Goal: Transaction & Acquisition: Book appointment/travel/reservation

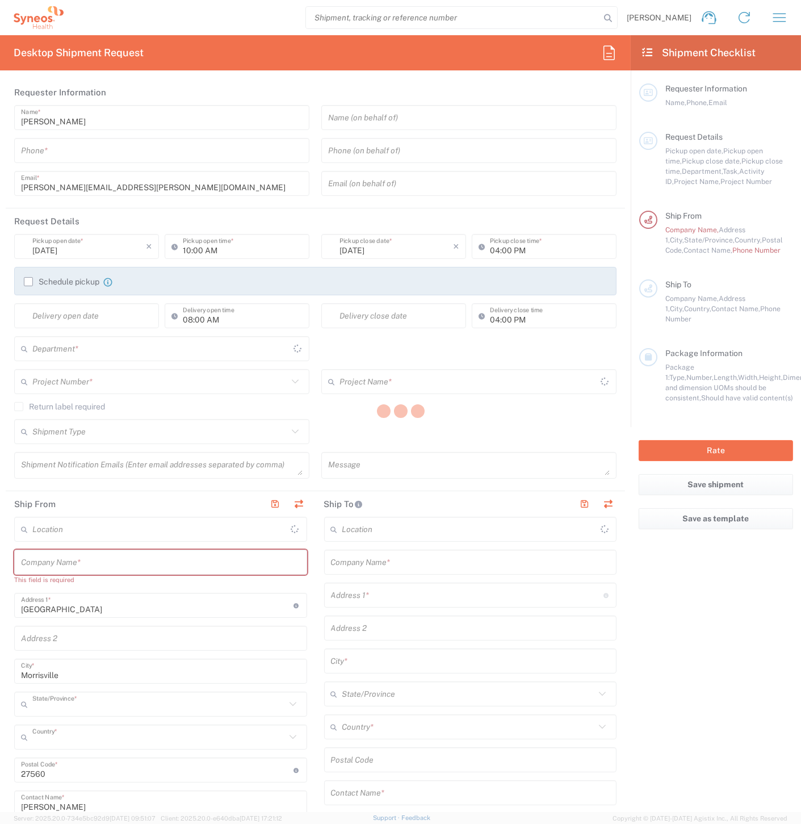
type input "[US_STATE]"
type input "[GEOGRAPHIC_DATA]"
type input "8511"
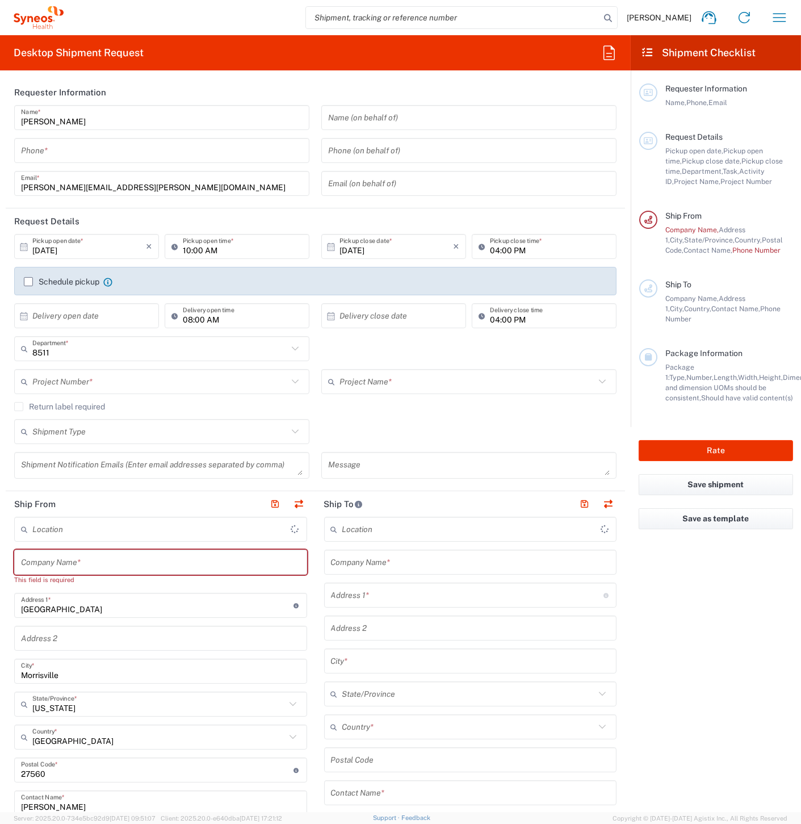
click at [774, 24] on icon "button" at bounding box center [780, 18] width 18 height 18
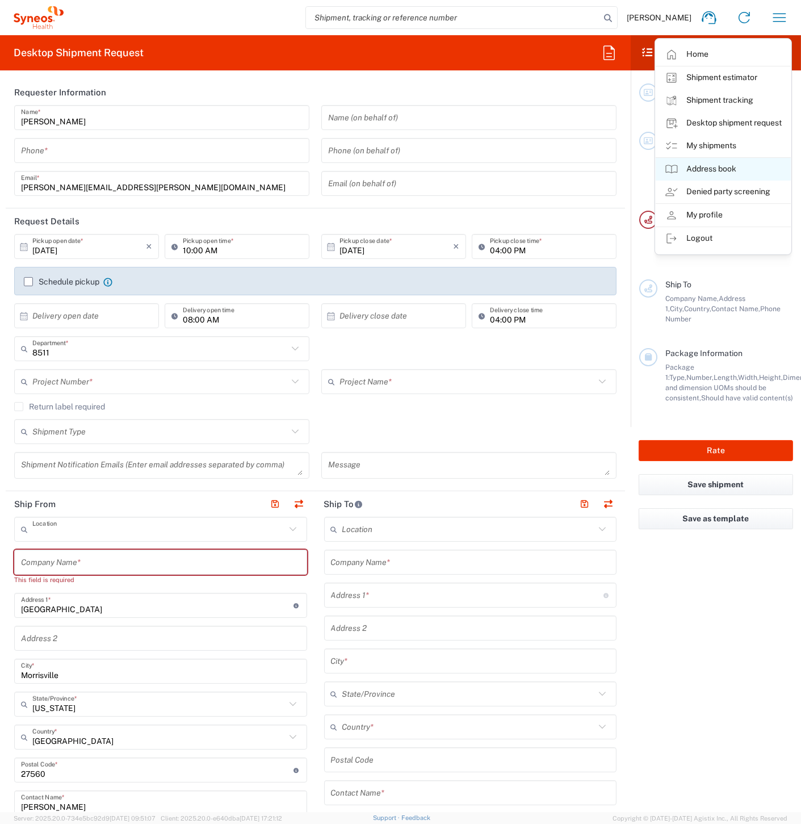
type input "Syneos Health, LLC-[GEOGRAPHIC_DATA] [GEOGRAPHIC_DATA] [GEOGRAPHIC_DATA]"
click at [701, 146] on link "My shipments" at bounding box center [723, 146] width 135 height 23
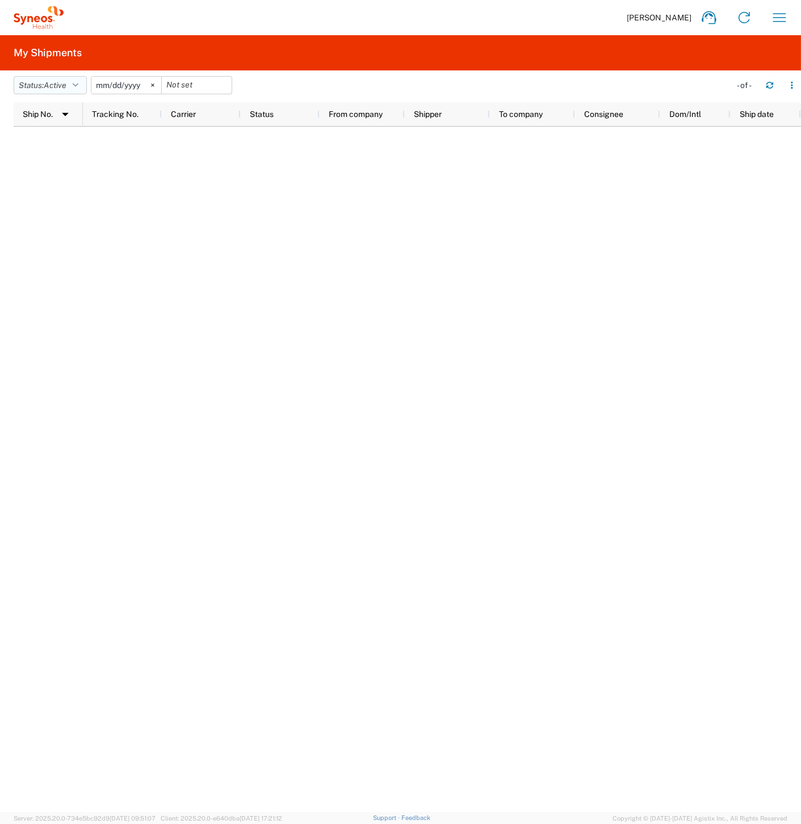
click at [71, 84] on button "Status: Active" at bounding box center [50, 85] width 73 height 18
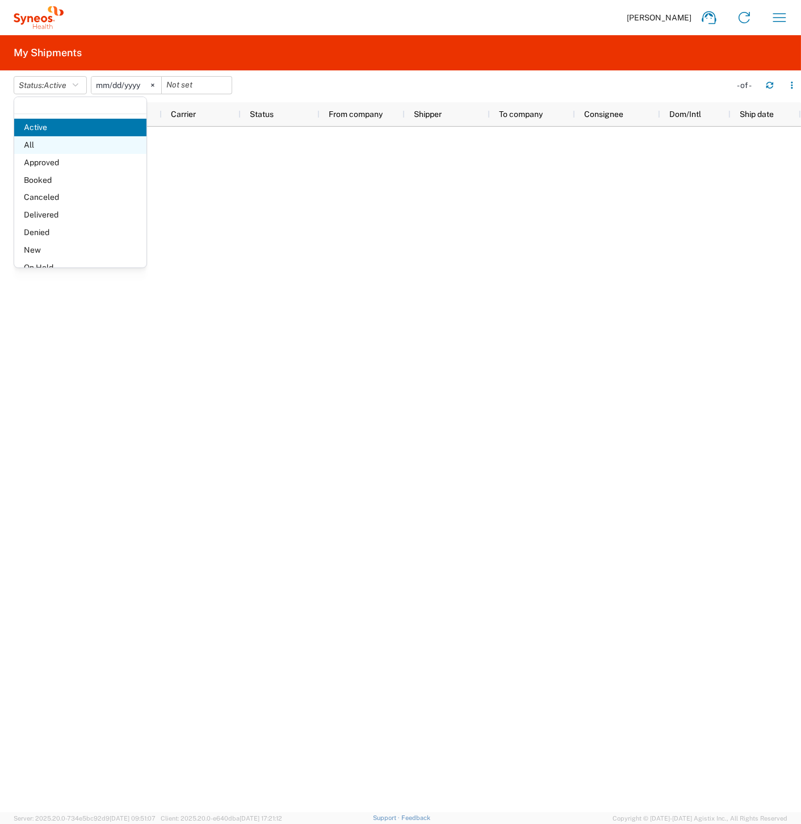
click at [60, 147] on span "All" at bounding box center [80, 145] width 132 height 18
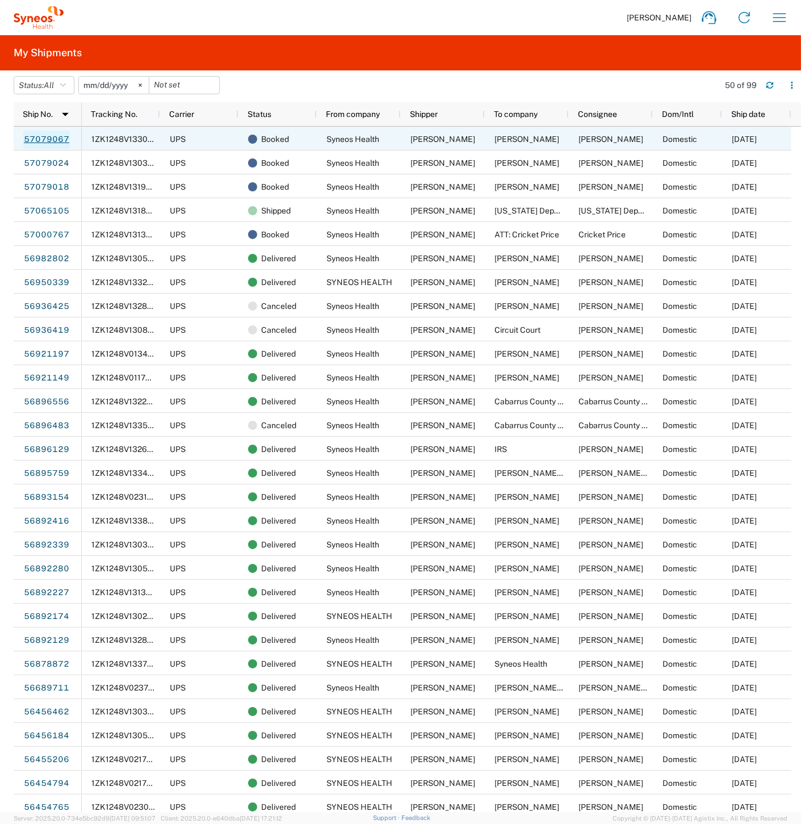
click at [47, 141] on link "57079067" at bounding box center [46, 140] width 47 height 18
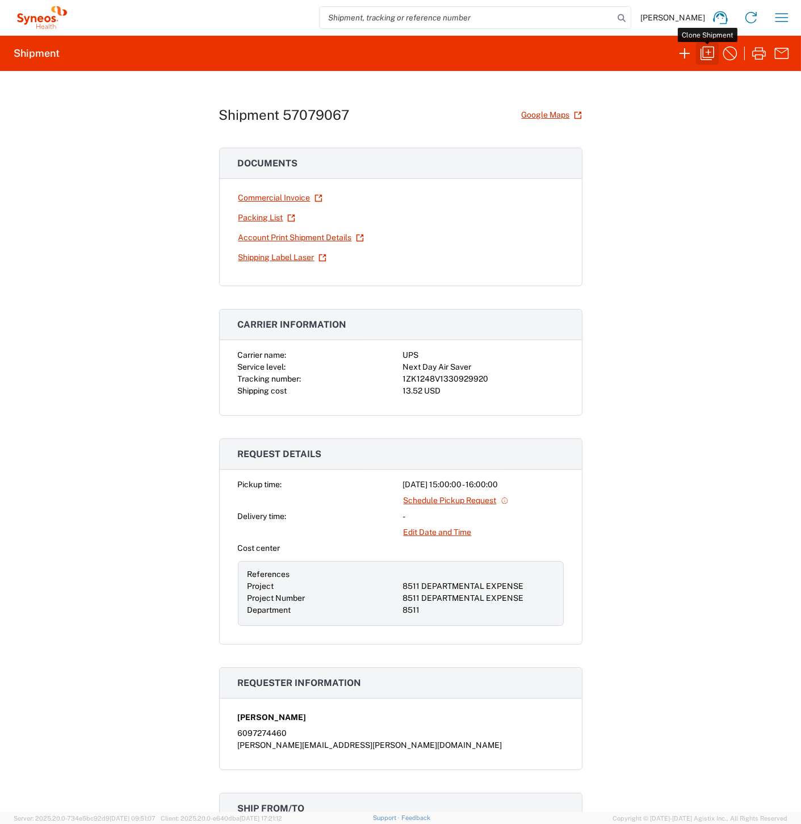
click at [709, 56] on icon "button" at bounding box center [708, 53] width 18 height 18
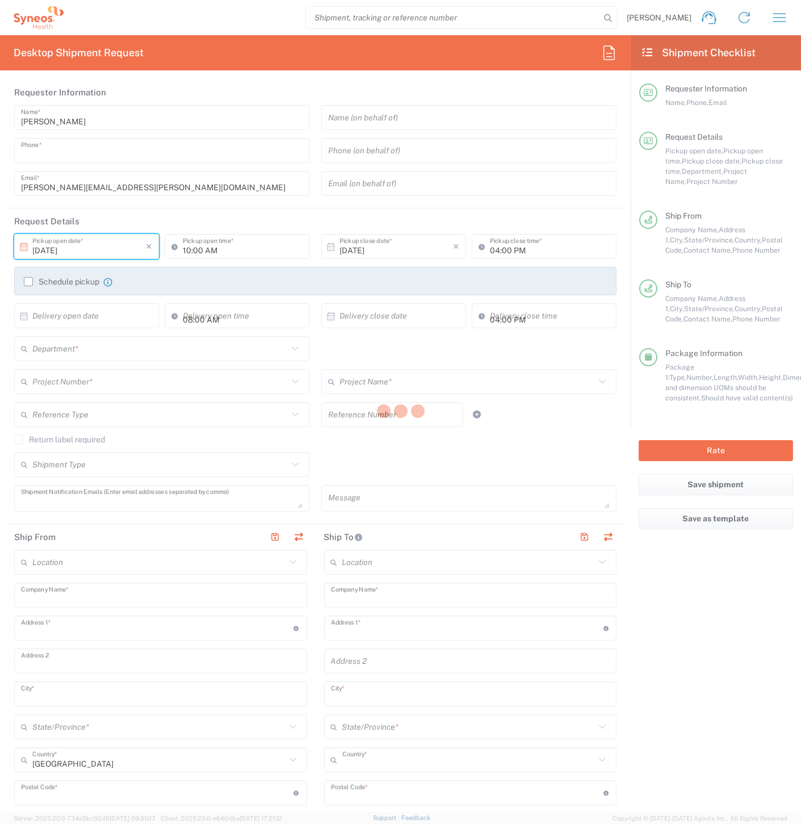
type input "6097274460"
type input "03:00 PM"
type textarea "[PERSON_NAME][EMAIL_ADDRESS][PERSON_NAME][DOMAIN_NAME]"
type input "Syneos Health"
type input "[STREET_ADDRESS]"
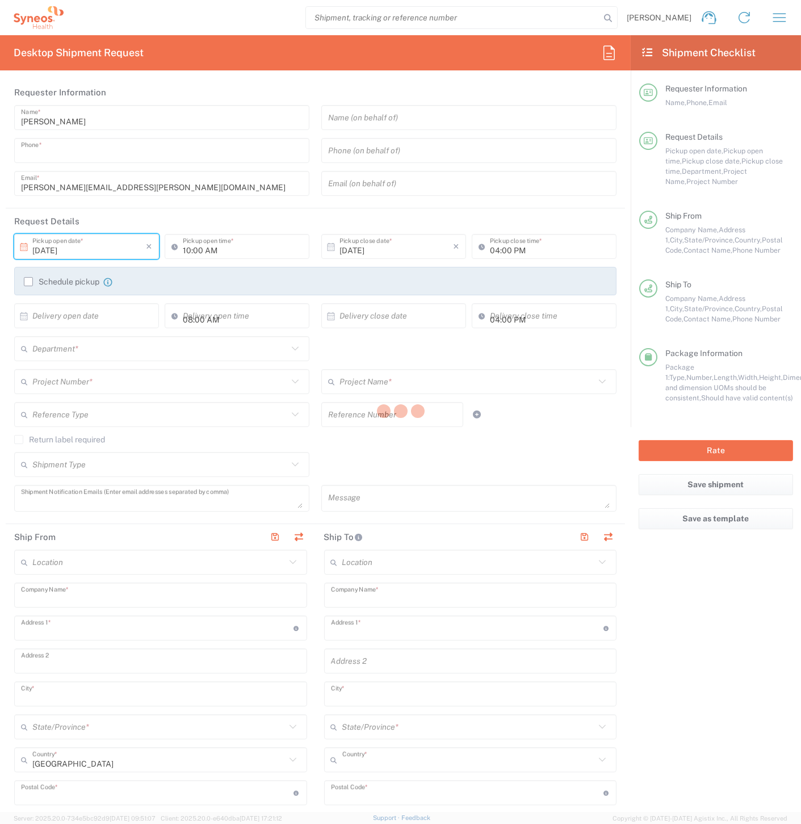
type input "3rd Floor"
type input "Bridgewater"
type input "[US_STATE]"
type input "08807"
type input "[PERSON_NAME]"
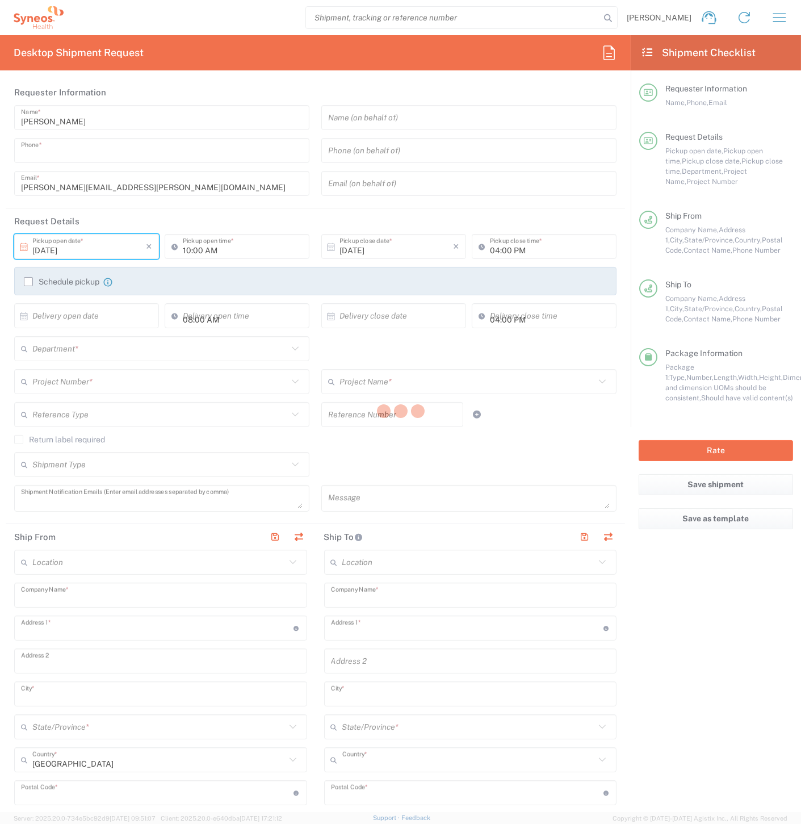
type input "9999999999"
type input "[PERSON_NAME]"
type input "[STREET_ADDRESS][PERSON_NAME]"
type input "[GEOGRAPHIC_DATA]"
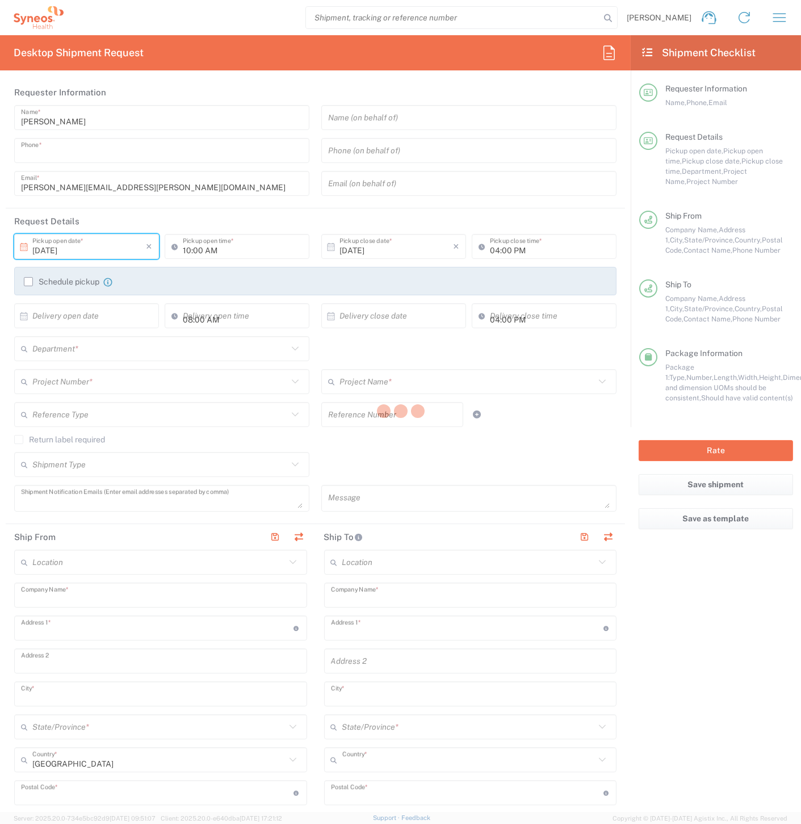
type input "23223"
type input "[PERSON_NAME]"
type input "9999999999"
type input "Sender/Shipper"
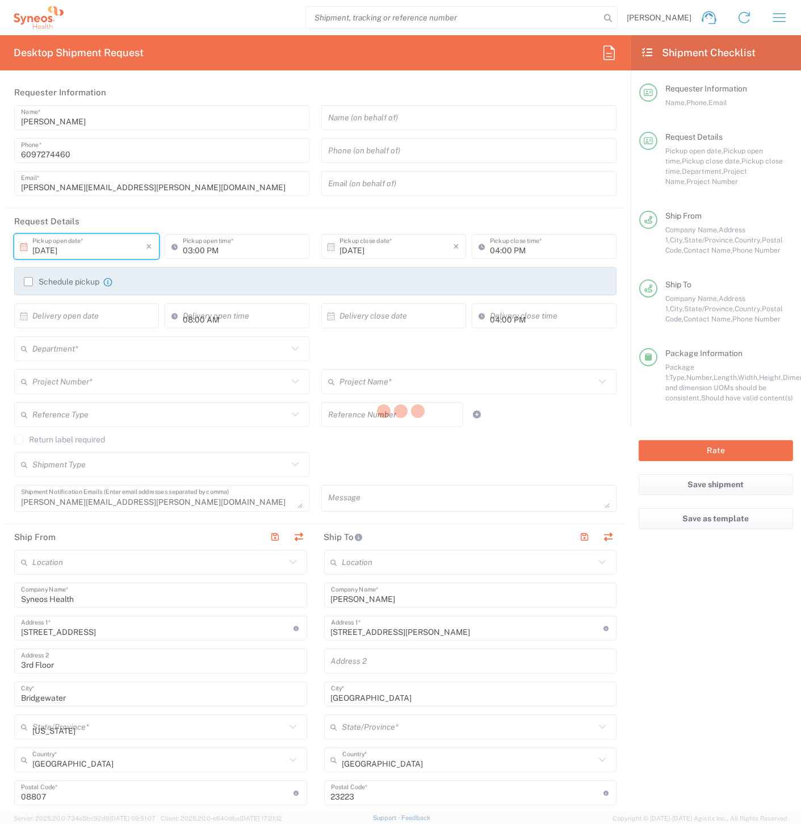
type input "8511 DEPARTMENTAL EXPENSE"
type input "[US_STATE]"
type input "Envelope"
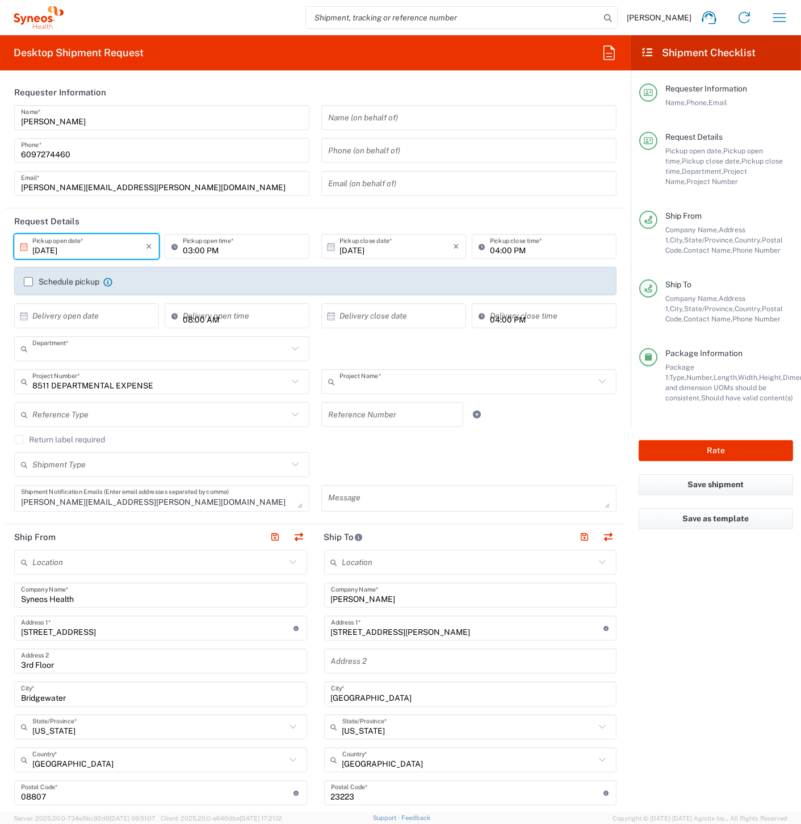
type input "8511"
type input "8511 DEPARTMENTAL EXPENSE"
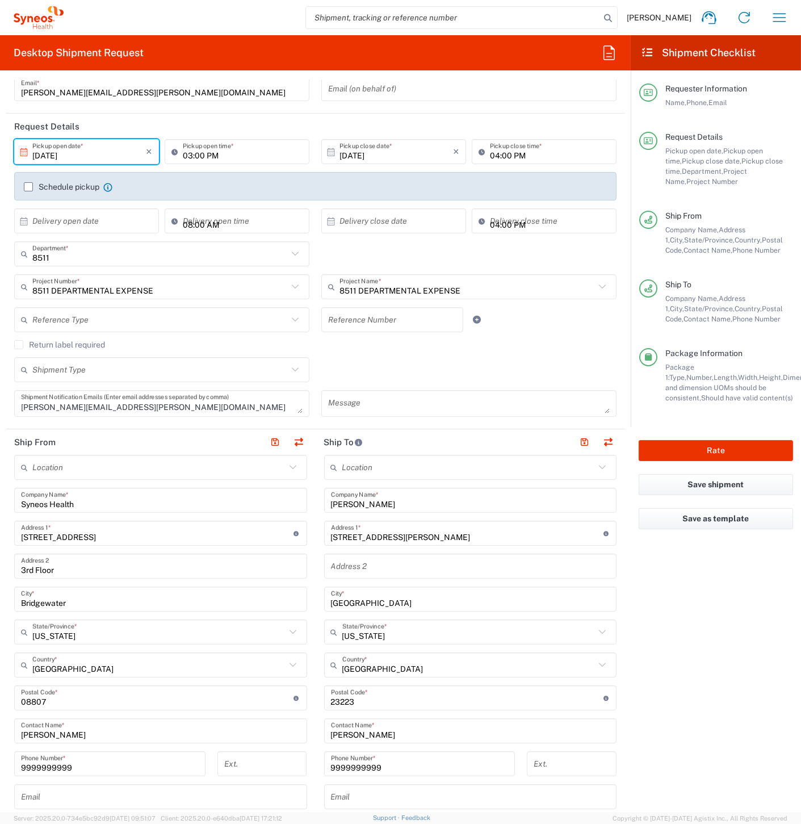
scroll to position [126, 0]
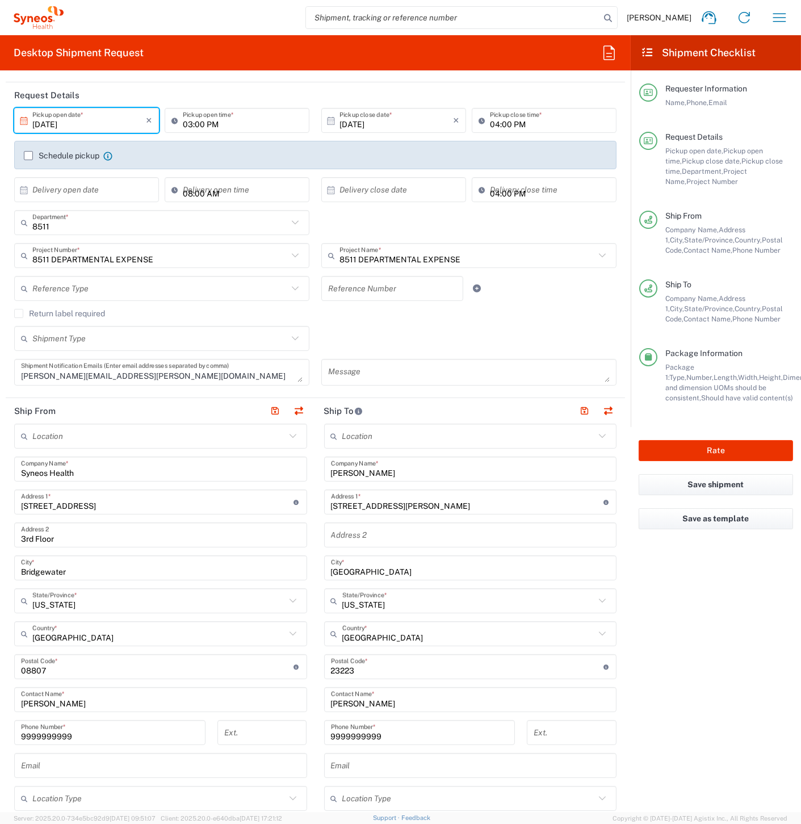
click at [378, 474] on input "[PERSON_NAME]" at bounding box center [470, 469] width 279 height 20
paste input "[PERSON_NAME]"
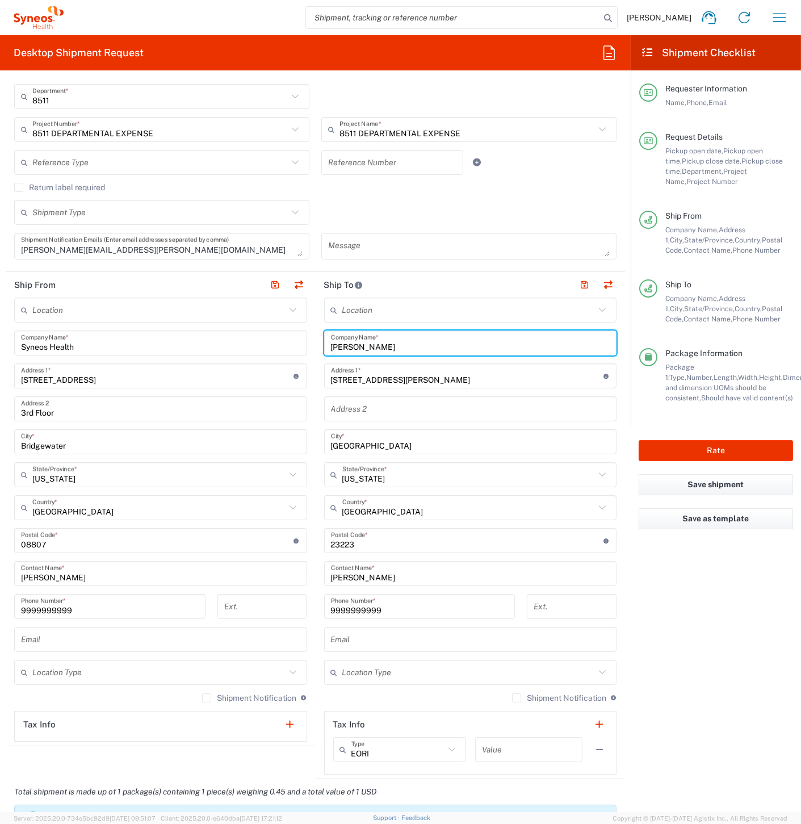
type input "[PERSON_NAME]"
click at [373, 569] on input "[PERSON_NAME]" at bounding box center [470, 574] width 279 height 20
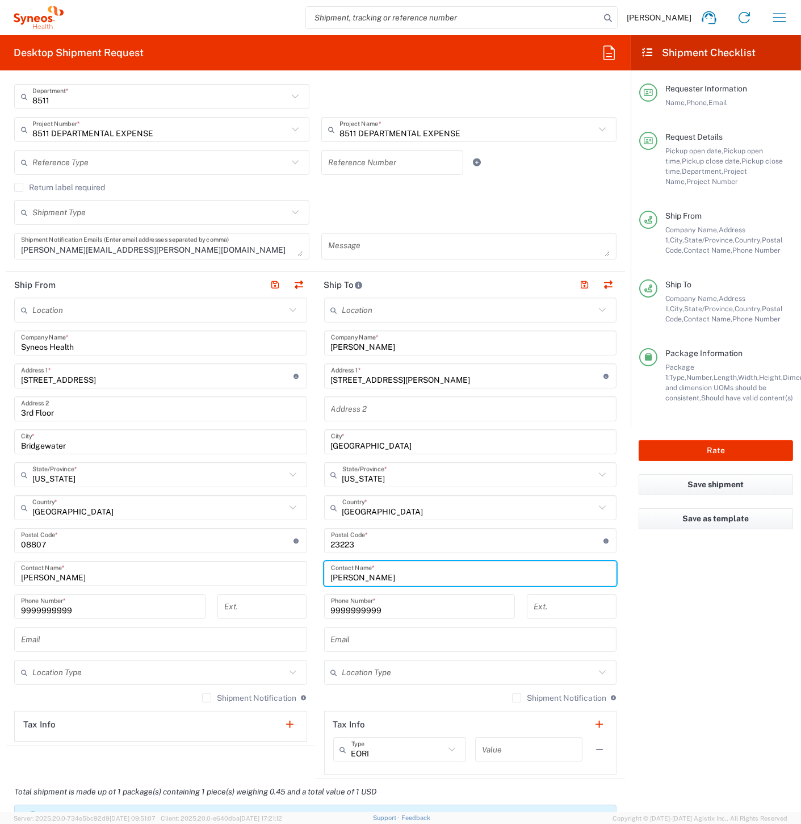
click at [373, 569] on input "[PERSON_NAME]" at bounding box center [470, 574] width 279 height 20
paste input "[PERSON_NAME]"
type input "[PERSON_NAME]"
click at [371, 368] on input "[STREET_ADDRESS][PERSON_NAME]" at bounding box center [467, 376] width 273 height 20
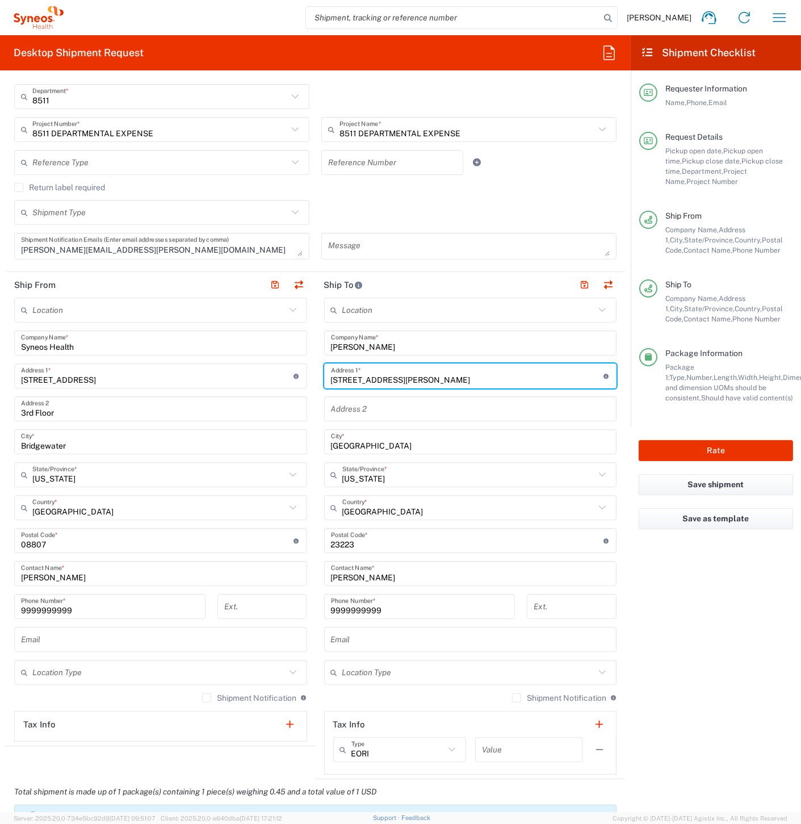
click at [371, 368] on input "[STREET_ADDRESS][PERSON_NAME]" at bounding box center [467, 376] width 273 height 20
paste input "1148 waterfall avenu"
type input "[STREET_ADDRESS]"
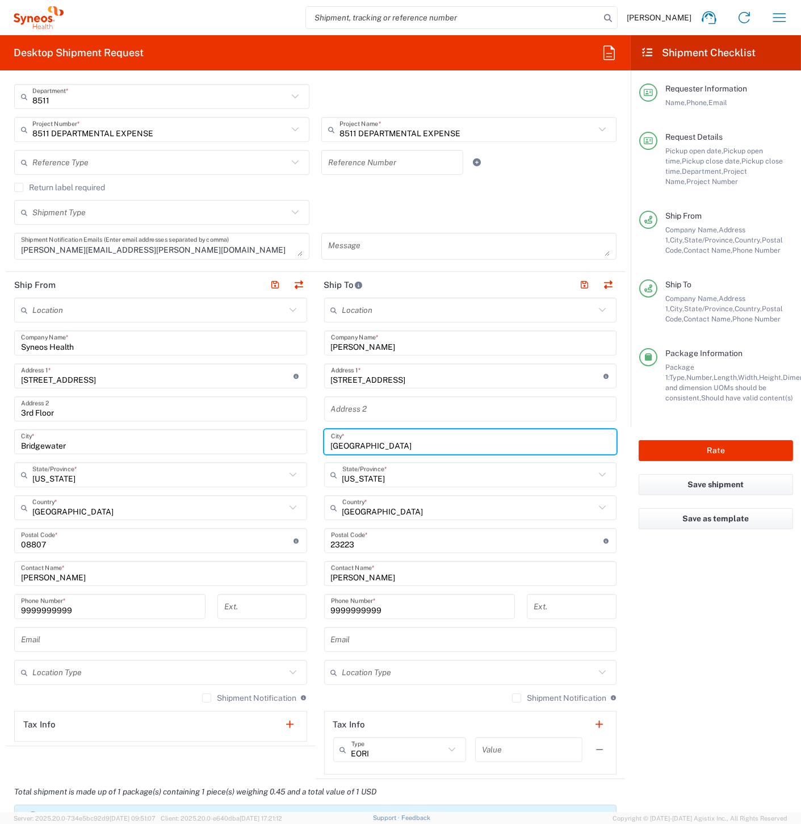
click at [426, 442] on input "[GEOGRAPHIC_DATA]" at bounding box center [470, 442] width 279 height 20
paste input "leander"
type input "leander"
click at [383, 475] on input "text" at bounding box center [468, 475] width 253 height 20
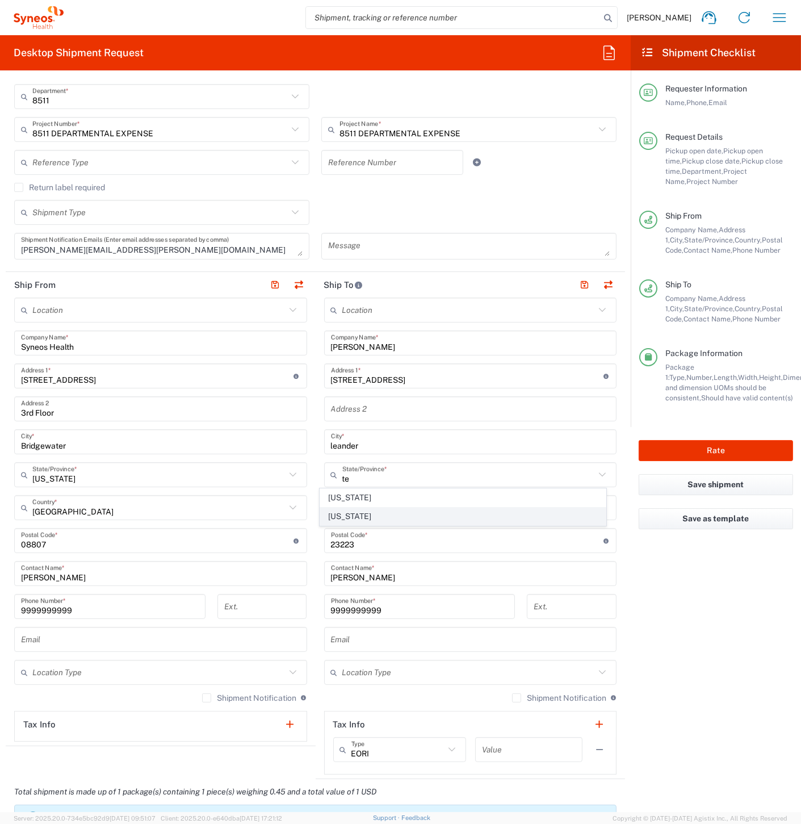
click at [349, 518] on span "[US_STATE]" at bounding box center [463, 517] width 286 height 18
type input "[US_STATE]"
click at [395, 542] on input "undefined" at bounding box center [467, 541] width 273 height 20
paste input "78641"
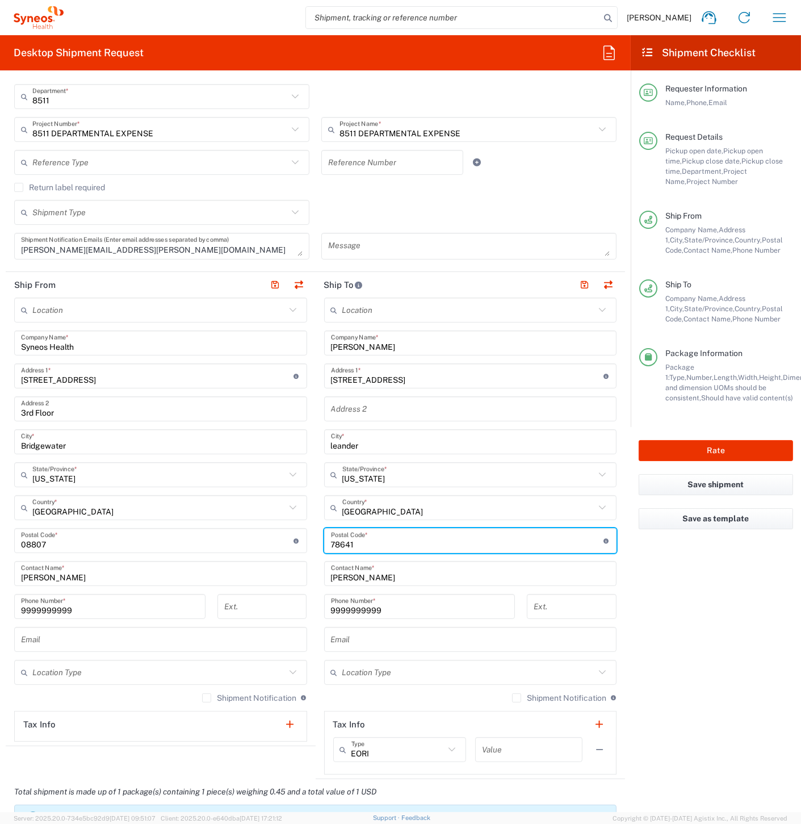
type input "78641"
click at [646, 578] on agx-form-checklist "Shipment Checklist Requester Information Name, Phone, Email Request Details Pic…" at bounding box center [716, 423] width 170 height 777
click at [666, 452] on button "Rate" at bounding box center [716, 450] width 154 height 21
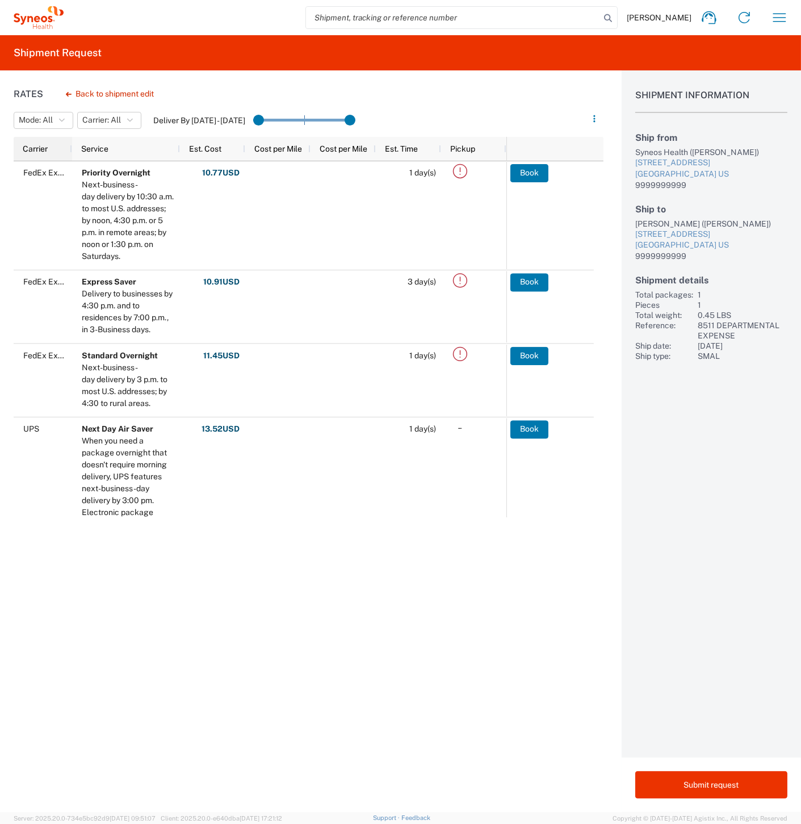
click at [55, 148] on div "Carrier" at bounding box center [45, 149] width 45 height 18
click at [55, 148] on img at bounding box center [58, 149] width 18 height 18
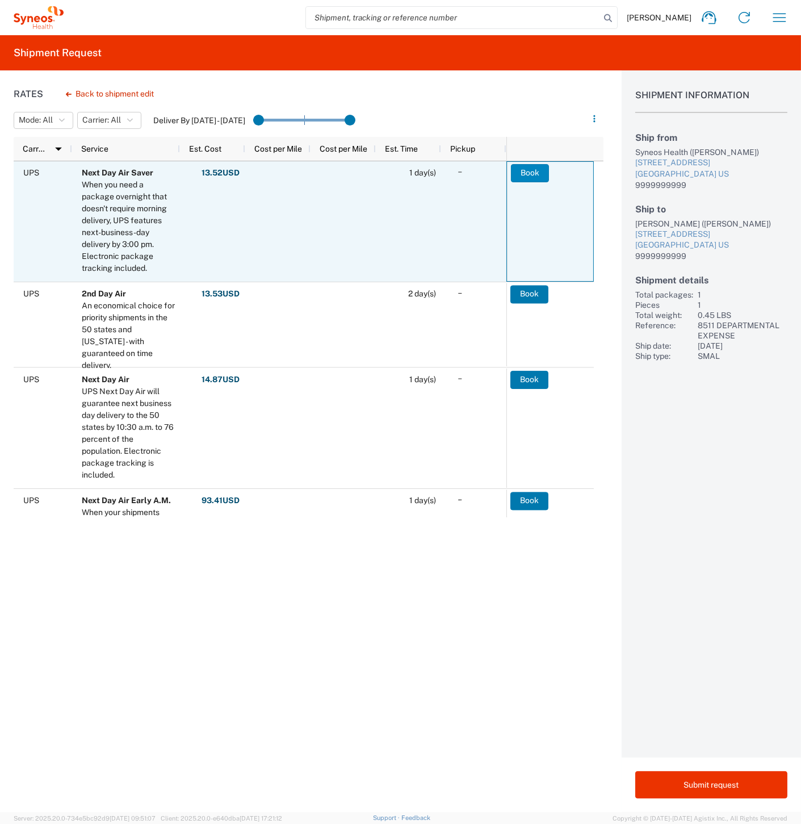
click at [532, 176] on button "Book" at bounding box center [530, 173] width 38 height 18
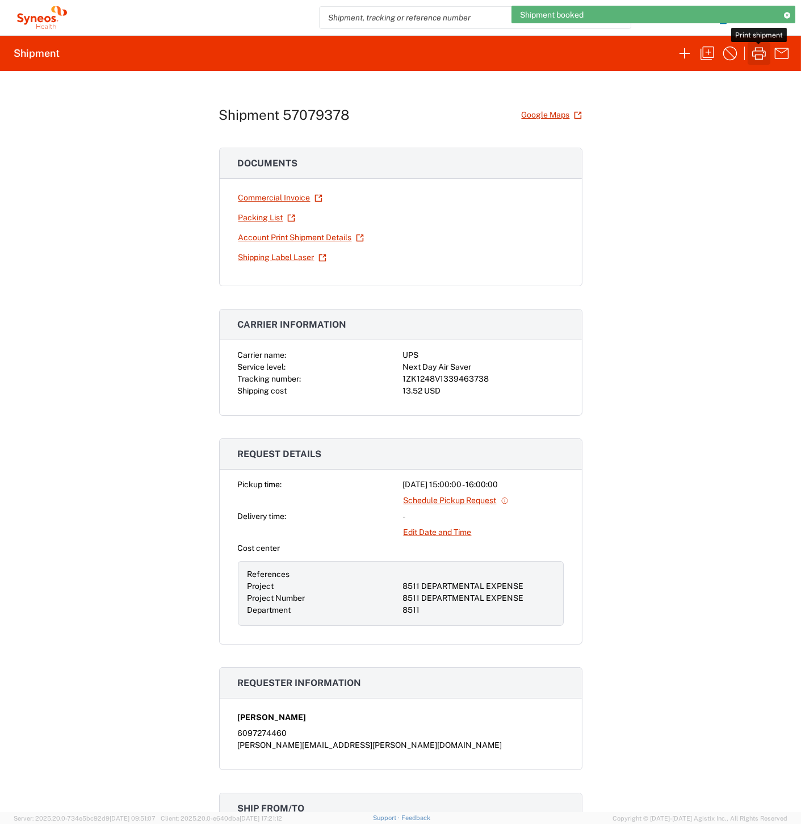
click at [759, 58] on icon "button" at bounding box center [759, 53] width 18 height 18
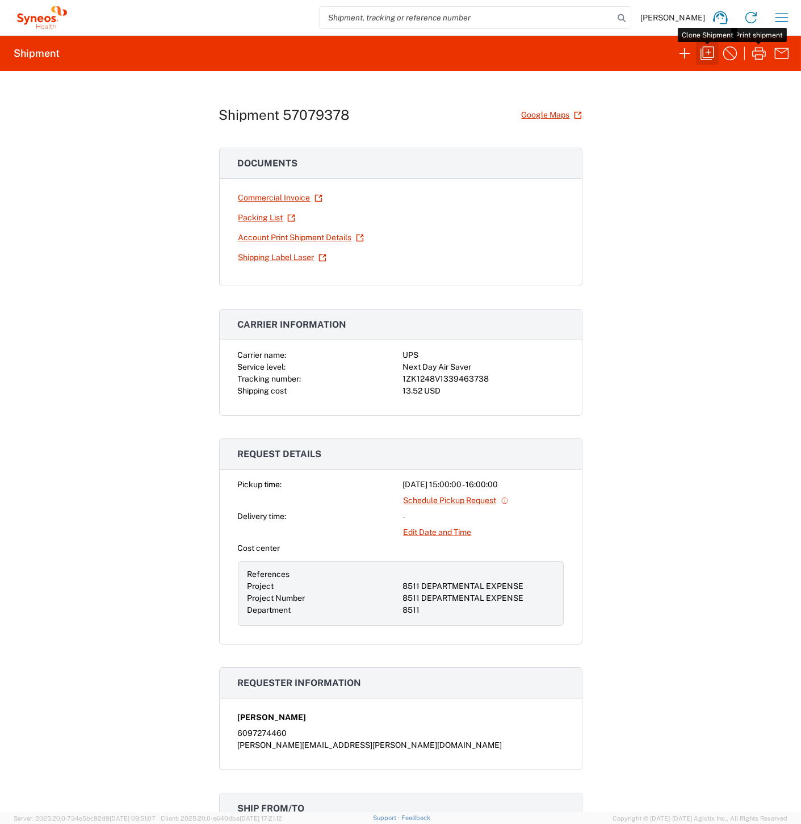
click at [704, 55] on icon "button" at bounding box center [708, 54] width 14 height 14
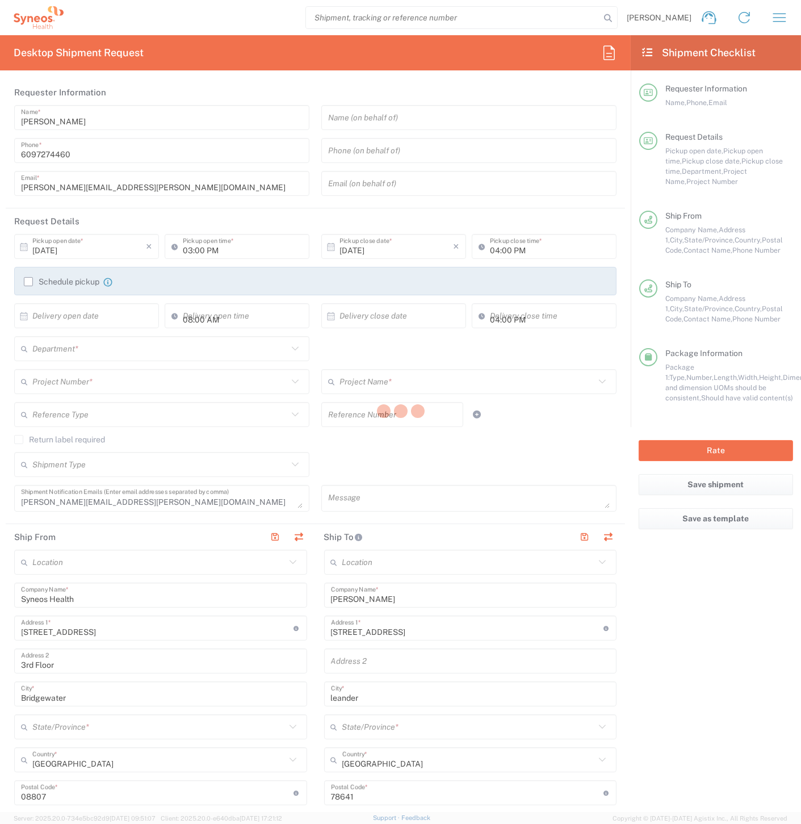
type input "8511 DEPARTMENTAL EXPENSE"
type input "[US_STATE]"
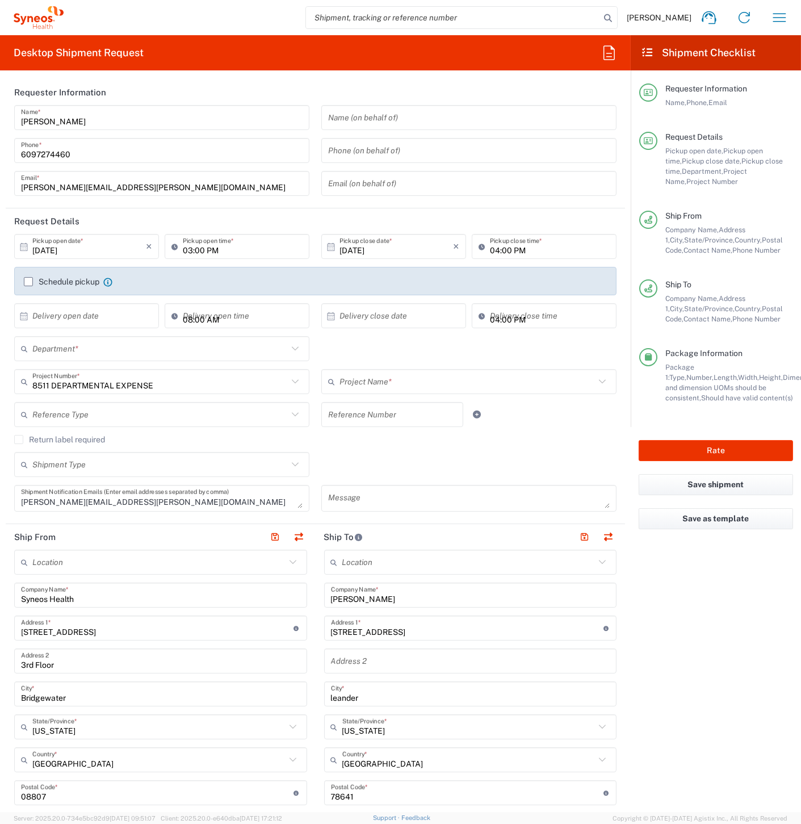
type input "8511"
type input "8511 DEPARTMENTAL EXPENSE"
type input "Envelope"
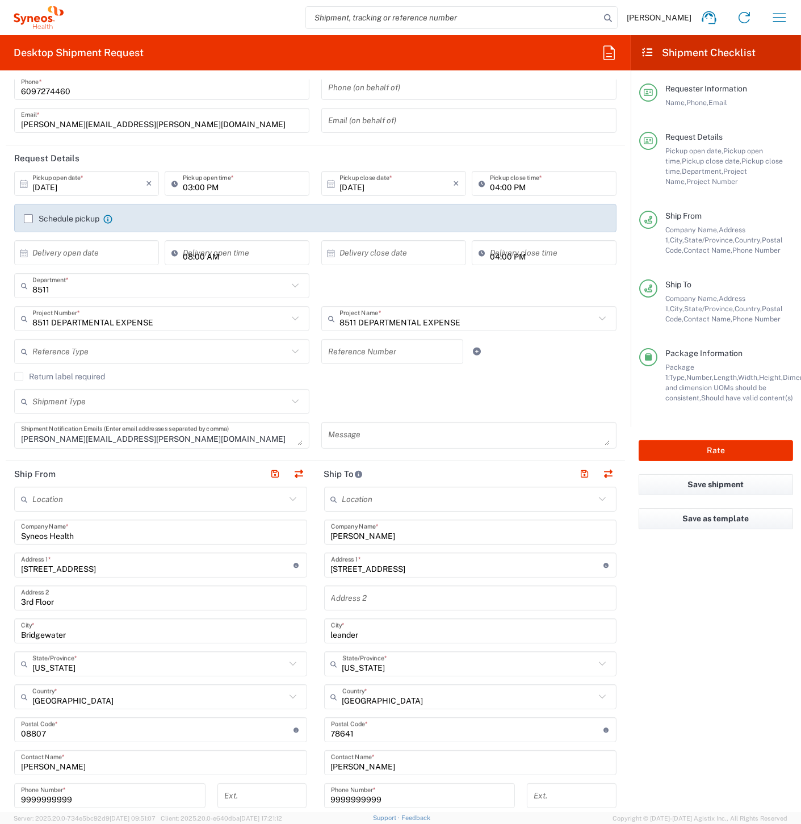
click at [392, 525] on input "[PERSON_NAME]" at bounding box center [470, 532] width 279 height 20
paste input "[PERSON_NAME]"
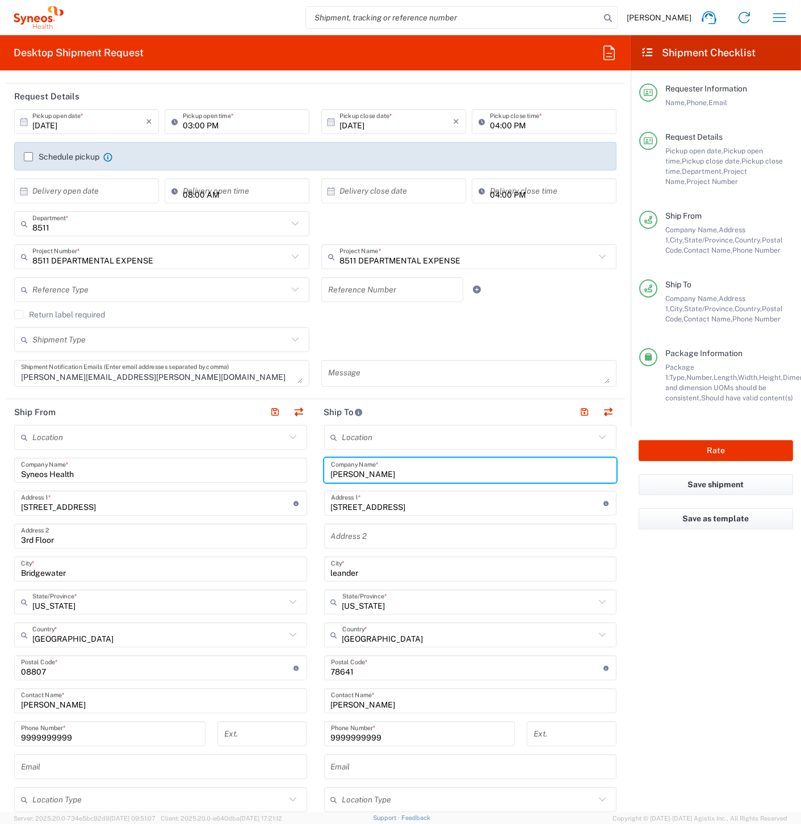
scroll to position [189, 0]
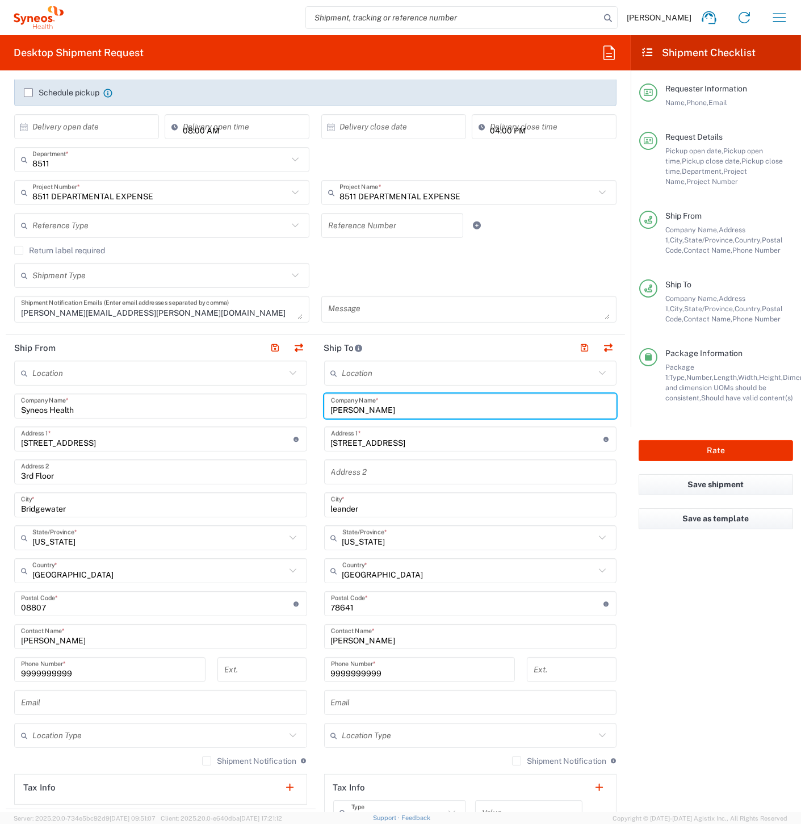
type input "[PERSON_NAME]"
click at [375, 632] on input "[PERSON_NAME]" at bounding box center [470, 637] width 279 height 20
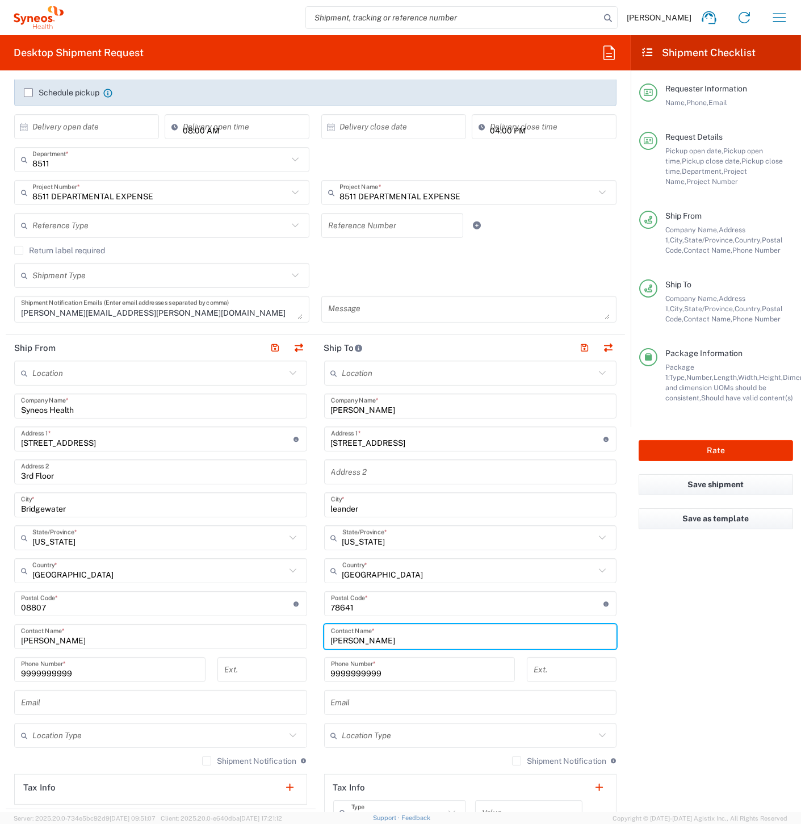
click at [375, 632] on input "[PERSON_NAME]" at bounding box center [470, 637] width 279 height 20
paste input "[PERSON_NAME]"
type input "[PERSON_NAME]"
click at [419, 438] on input "[STREET_ADDRESS]" at bounding box center [467, 439] width 273 height 20
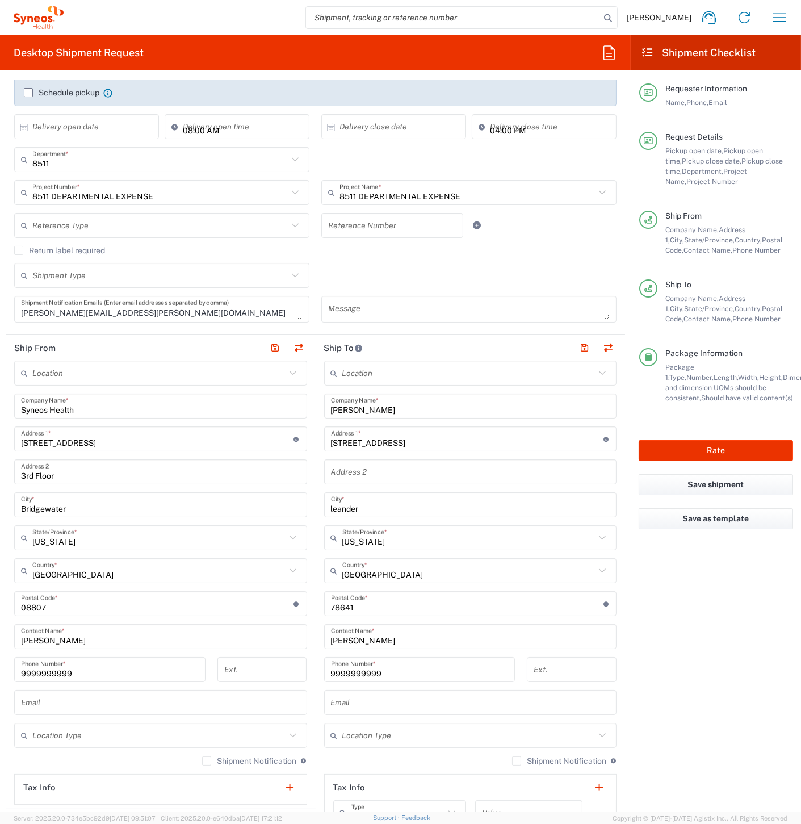
click at [419, 438] on input "[STREET_ADDRESS]" at bounding box center [467, 439] width 273 height 20
paste input "3616 dripping springs [GEOGRAPHIC_DATA]"
type input "[STREET_ADDRESS]"
click at [369, 512] on input "leander" at bounding box center [470, 505] width 279 height 20
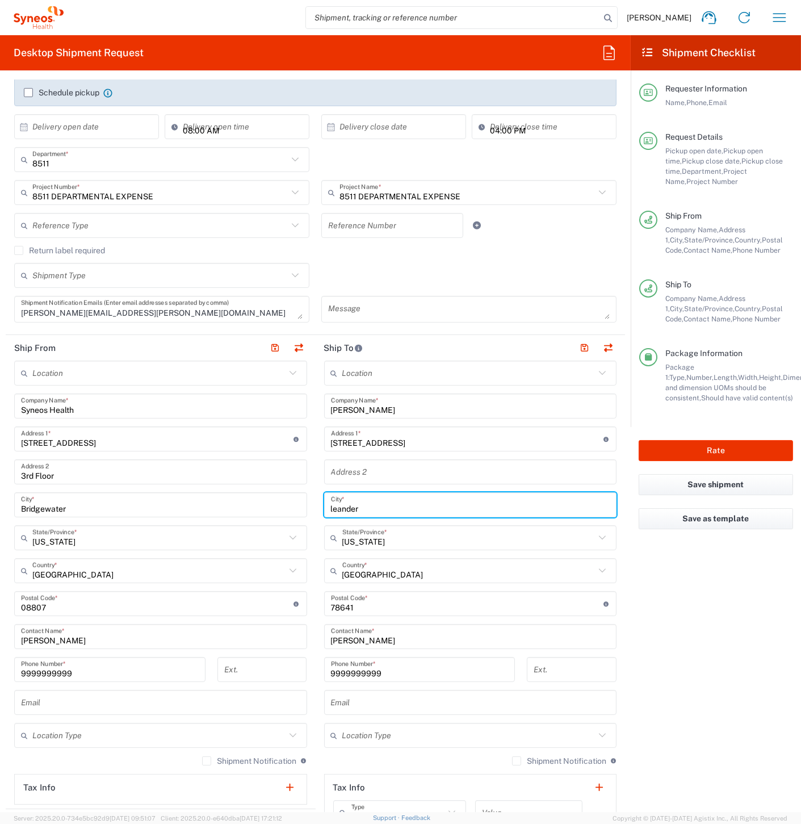
click at [369, 512] on input "leander" at bounding box center [470, 505] width 279 height 20
paste input "Plano"
type input "Plano"
click at [366, 608] on input "undefined" at bounding box center [467, 604] width 273 height 20
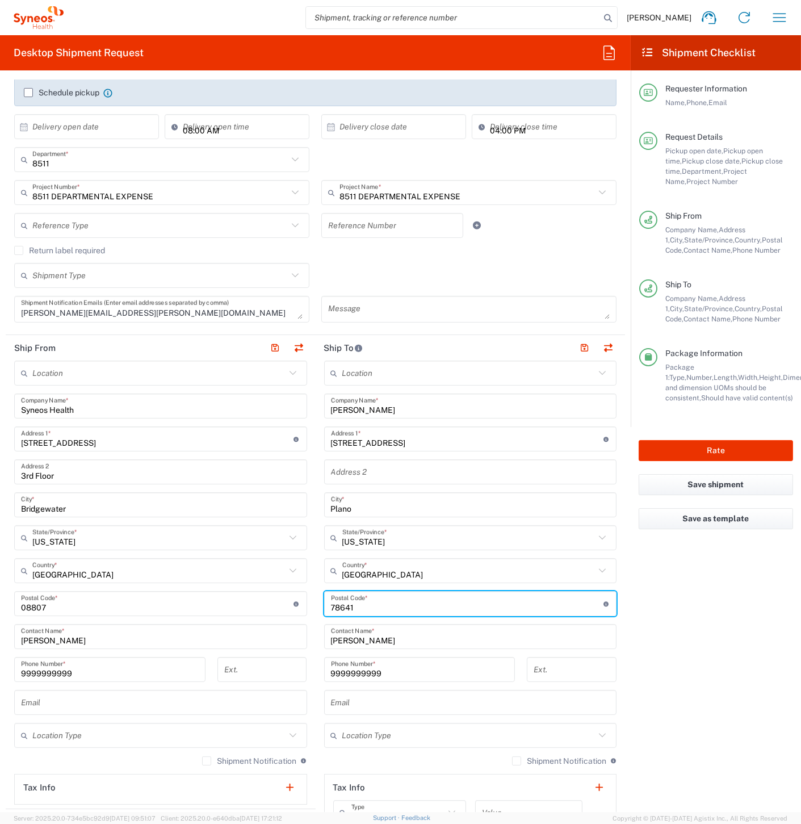
paste input "7864175025"
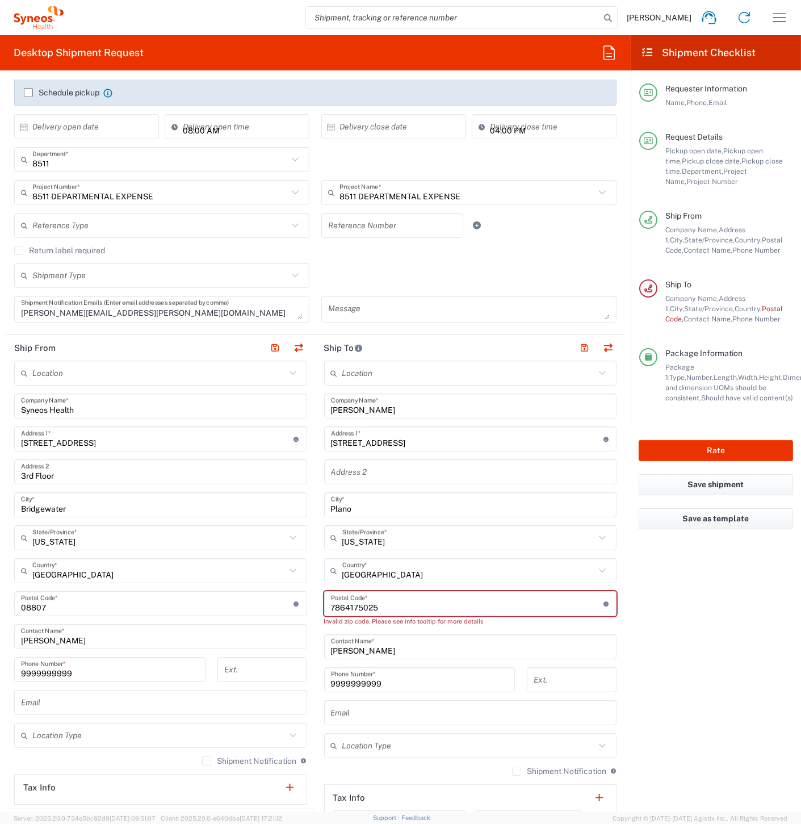
click at [367, 606] on input "undefined" at bounding box center [467, 604] width 273 height 20
click at [366, 606] on input "undefined" at bounding box center [467, 604] width 273 height 20
paste input "undefined"
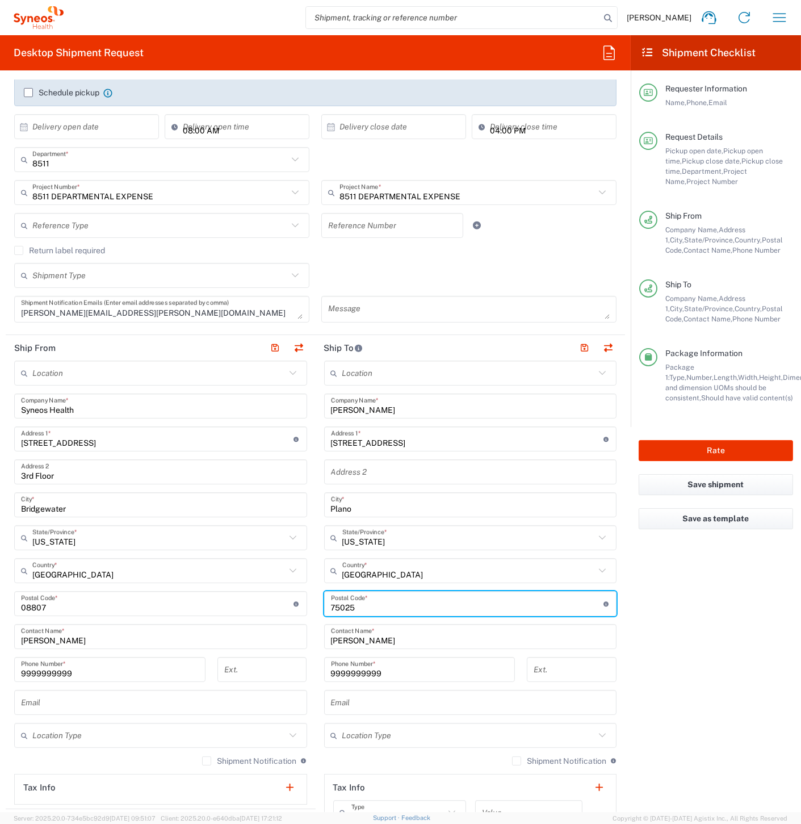
type input "75025"
click at [357, 542] on input "text" at bounding box center [468, 538] width 253 height 20
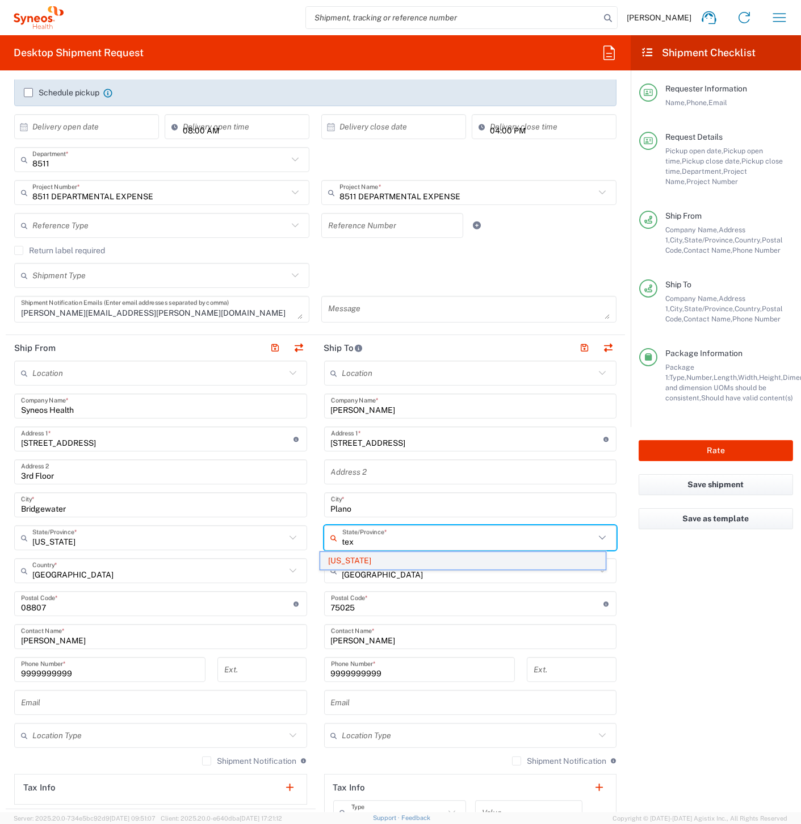
type input "tex"
click at [337, 563] on span "[US_STATE]" at bounding box center [463, 561] width 286 height 18
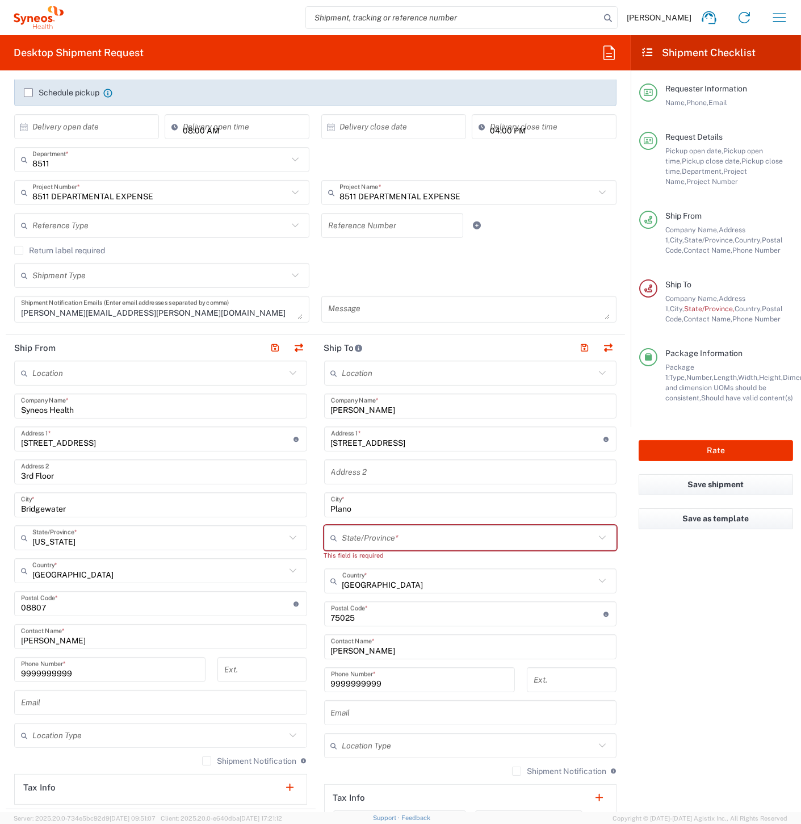
click at [356, 534] on input "text" at bounding box center [468, 538] width 253 height 20
click at [335, 558] on span "[US_STATE]" at bounding box center [463, 561] width 286 height 18
type input "[US_STATE]"
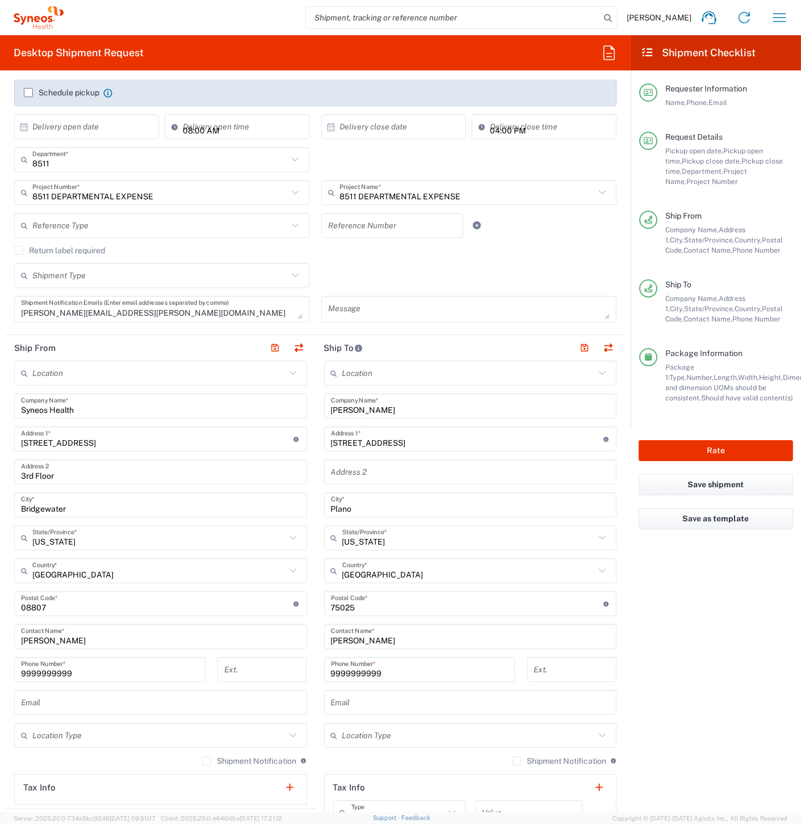
click at [316, 549] on main "Location [PERSON_NAME] LLC-[GEOGRAPHIC_DATA] [GEOGRAPHIC_DATA] [GEOGRAPHIC_DATA…" at bounding box center [471, 599] width 310 height 477
click at [685, 455] on button "Rate" at bounding box center [716, 450] width 154 height 21
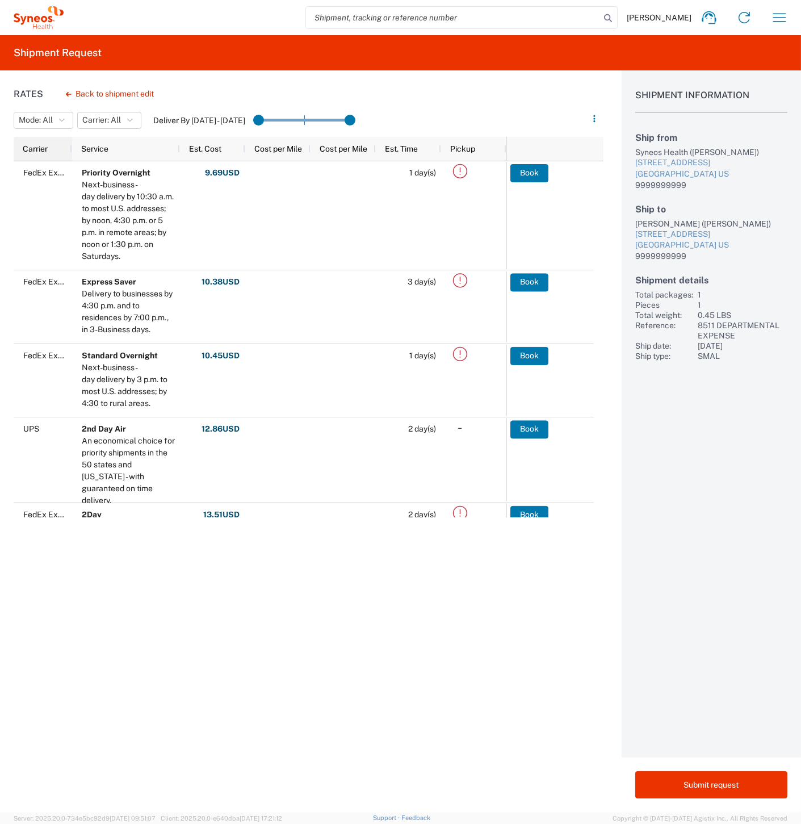
click at [48, 146] on div "Carrier" at bounding box center [45, 149] width 45 height 18
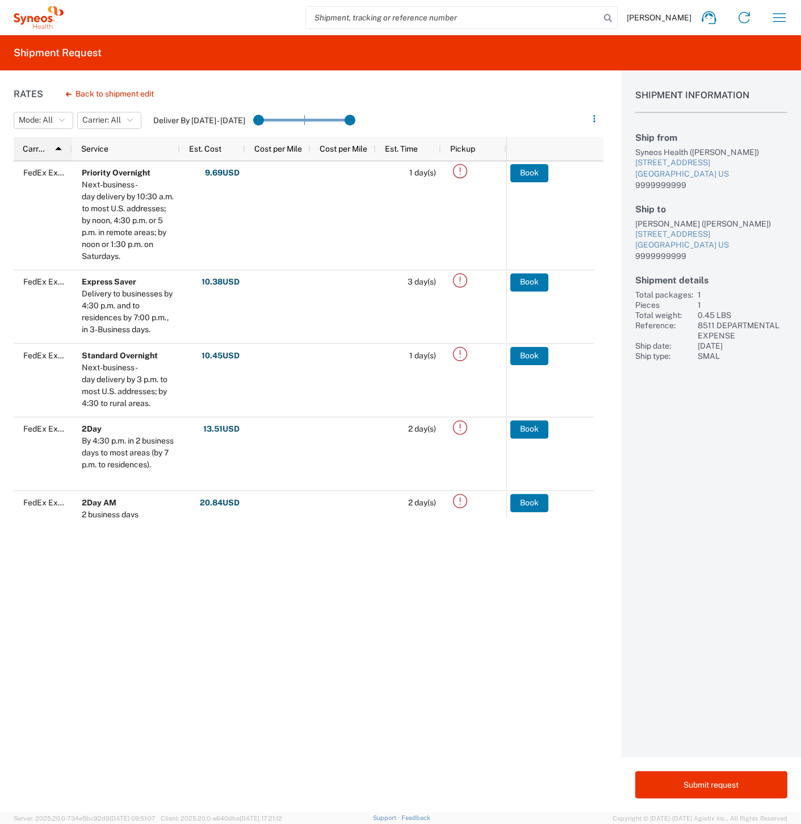
click at [48, 146] on span at bounding box center [57, 149] width 22 height 18
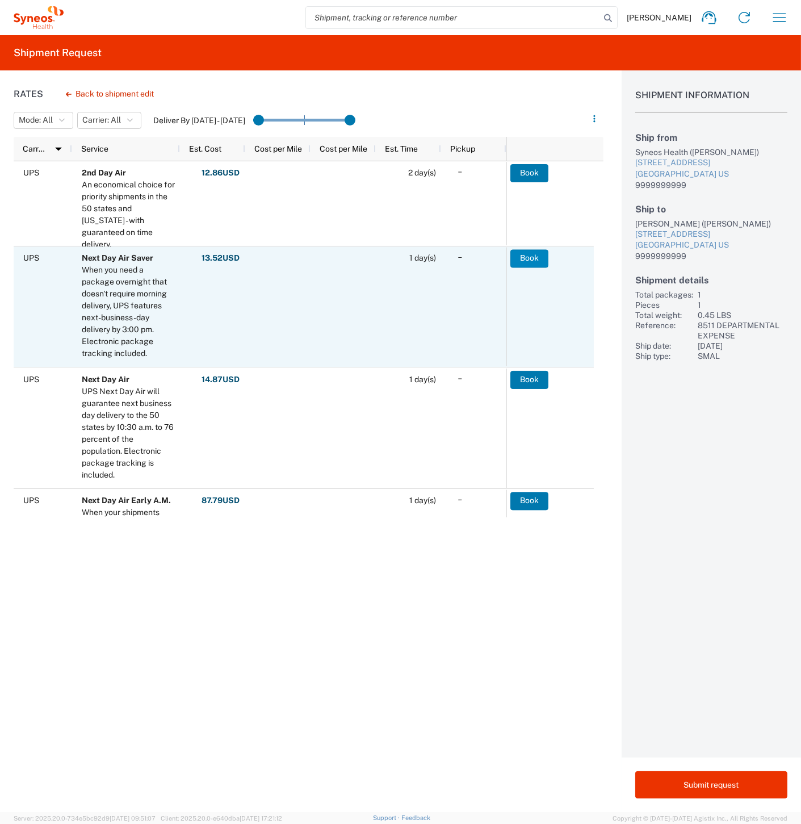
click at [525, 262] on button "Book" at bounding box center [530, 258] width 38 height 18
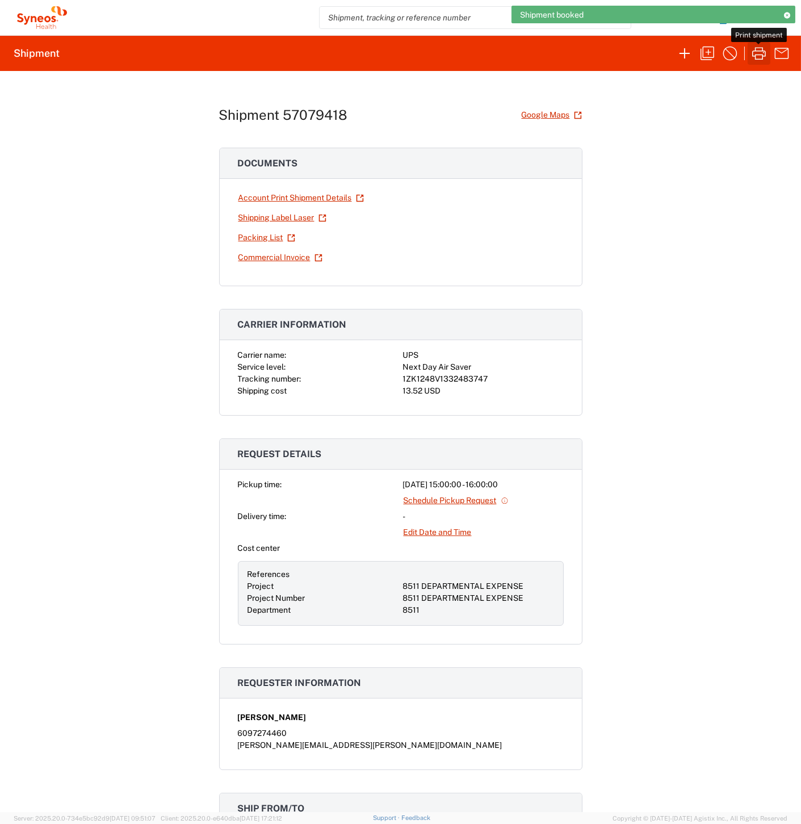
click at [762, 52] on icon "button" at bounding box center [759, 53] width 18 height 18
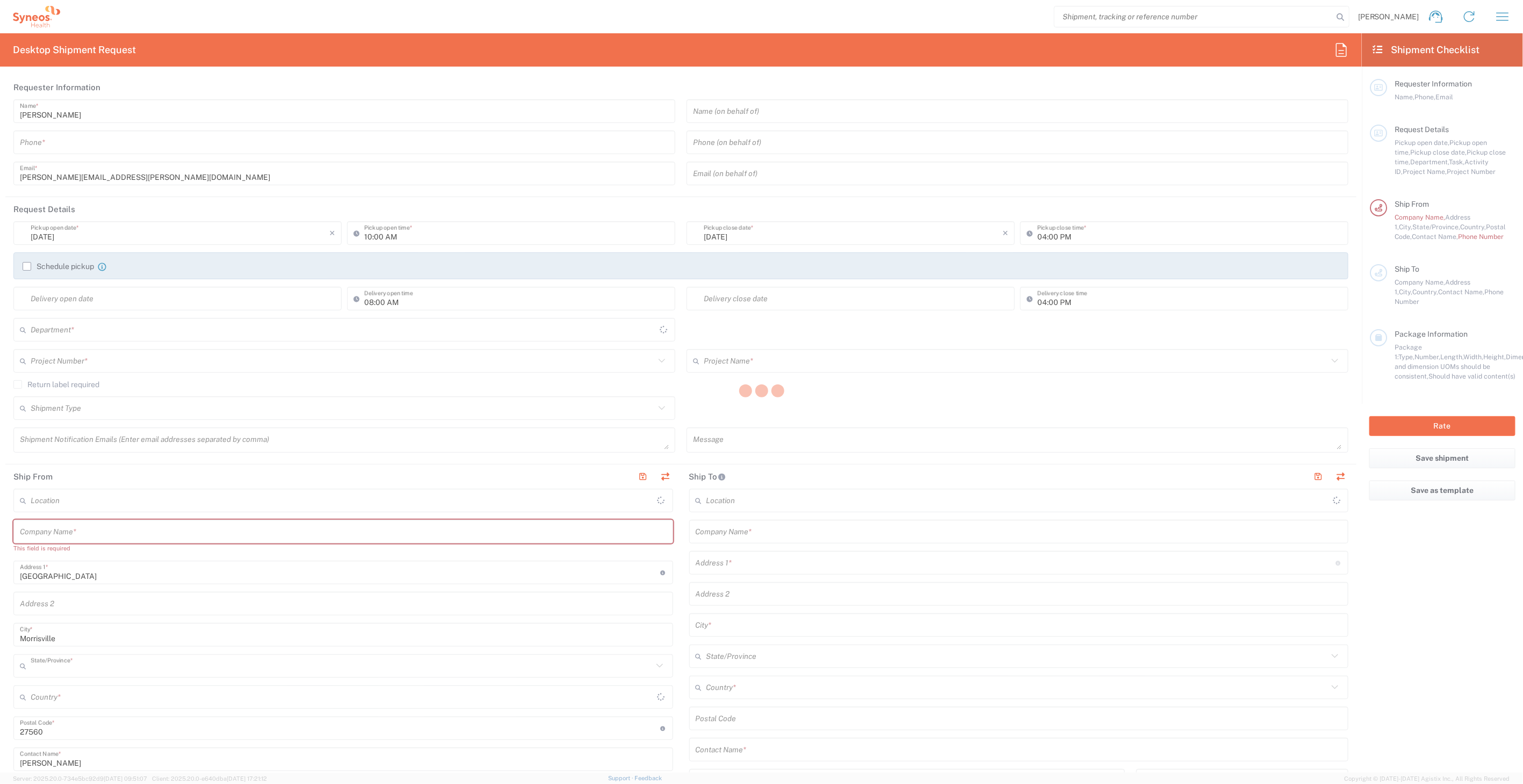
type input "[US_STATE]"
type input "[GEOGRAPHIC_DATA]"
type input "8511"
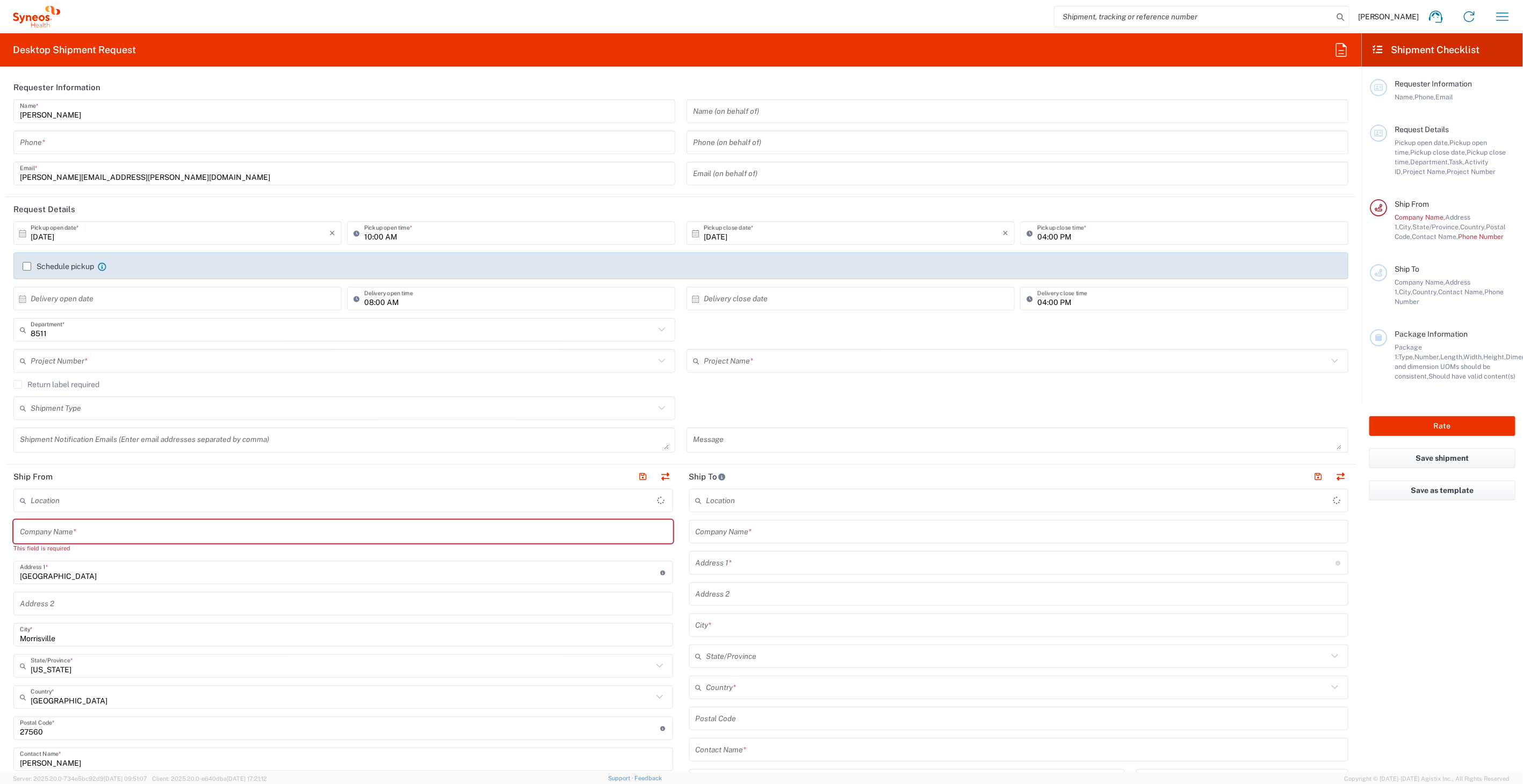
type input "Syneos Health, LLC-[GEOGRAPHIC_DATA] [GEOGRAPHIC_DATA] [GEOGRAPHIC_DATA]"
click at [1498, 23] on icon "button" at bounding box center [1502, 17] width 17 height 17
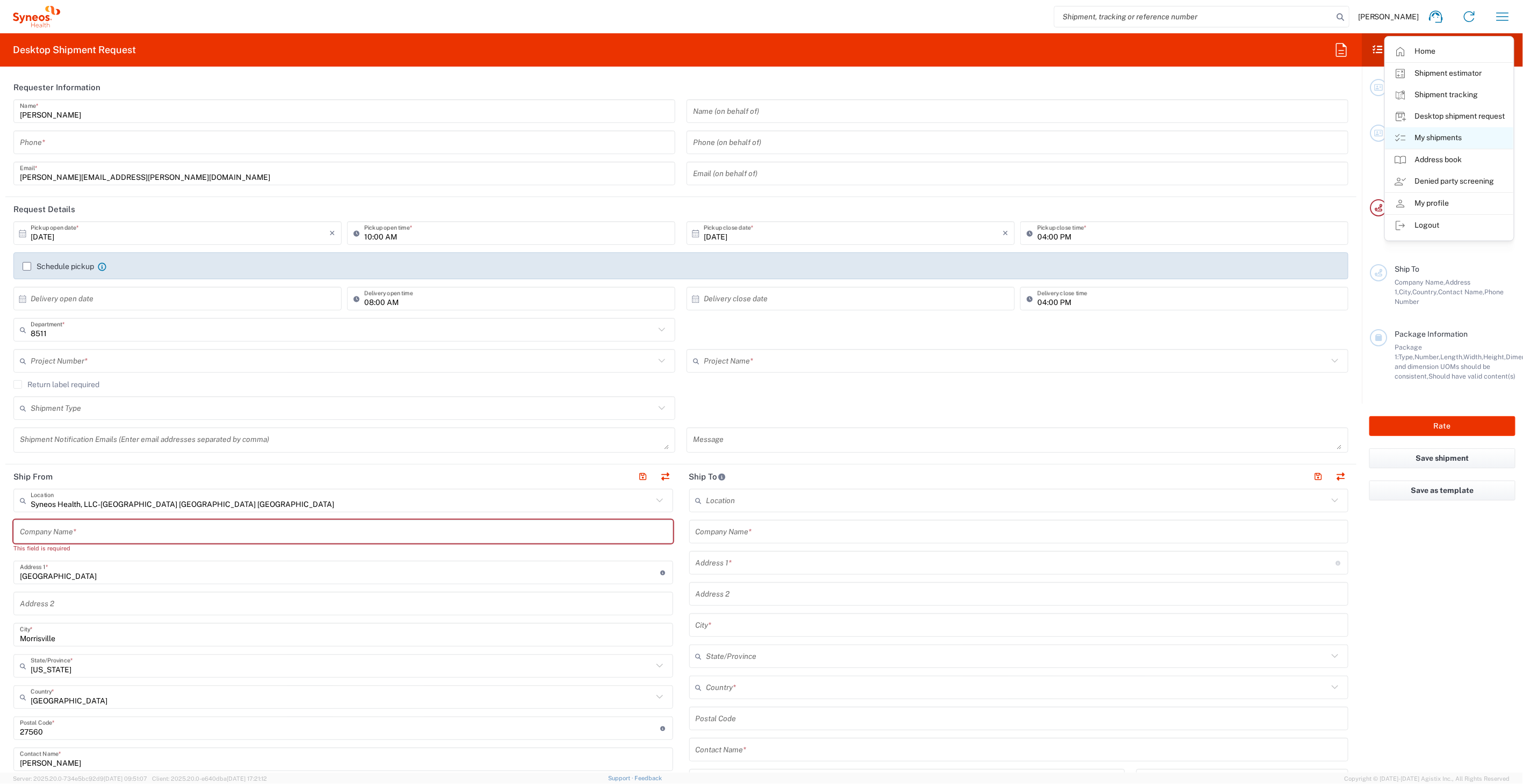
click at [1420, 136] on link "My shipments" at bounding box center [1449, 138] width 128 height 22
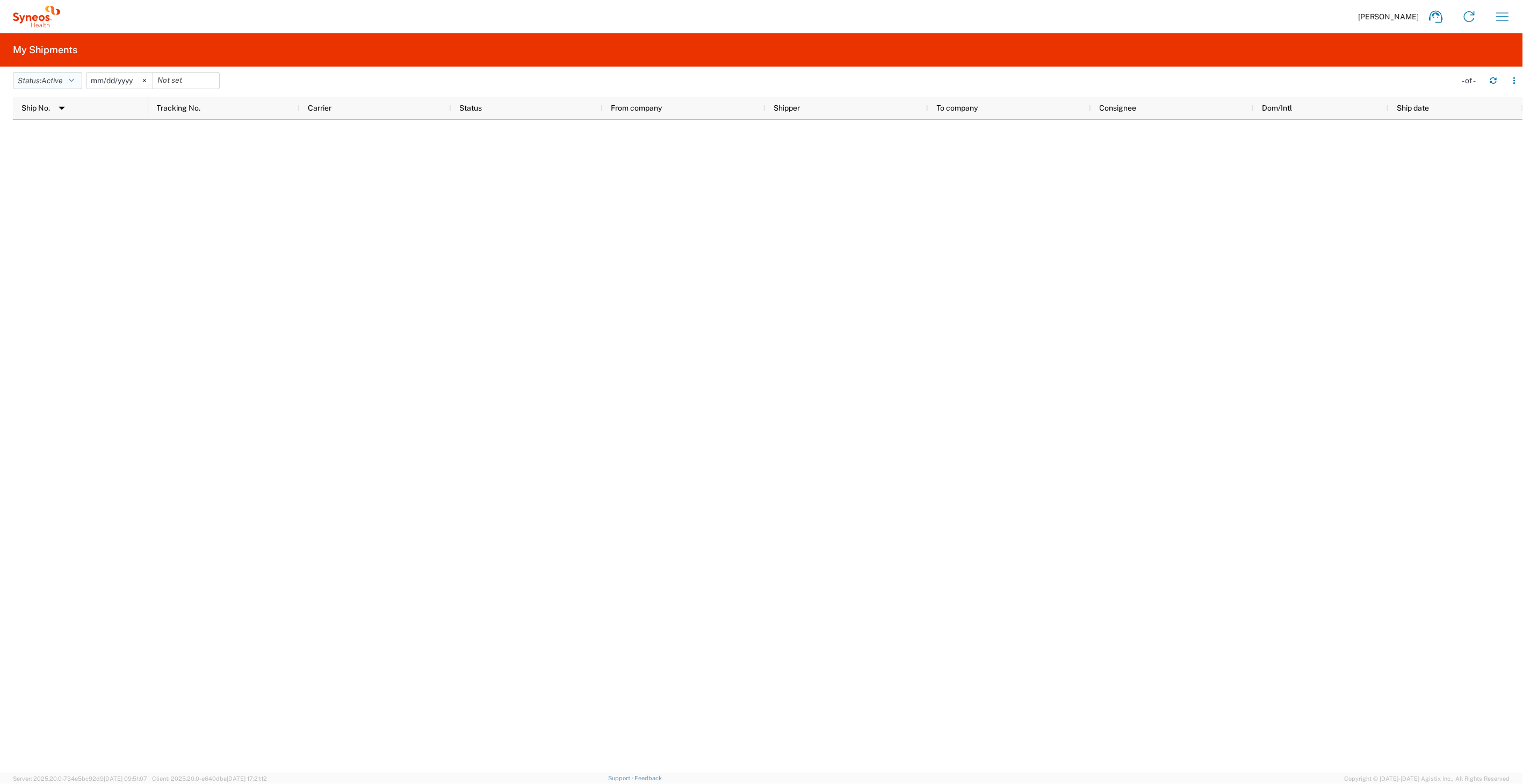
click at [43, 82] on button "Status: Active" at bounding box center [47, 80] width 69 height 17
click at [58, 131] on span "All" at bounding box center [76, 137] width 125 height 17
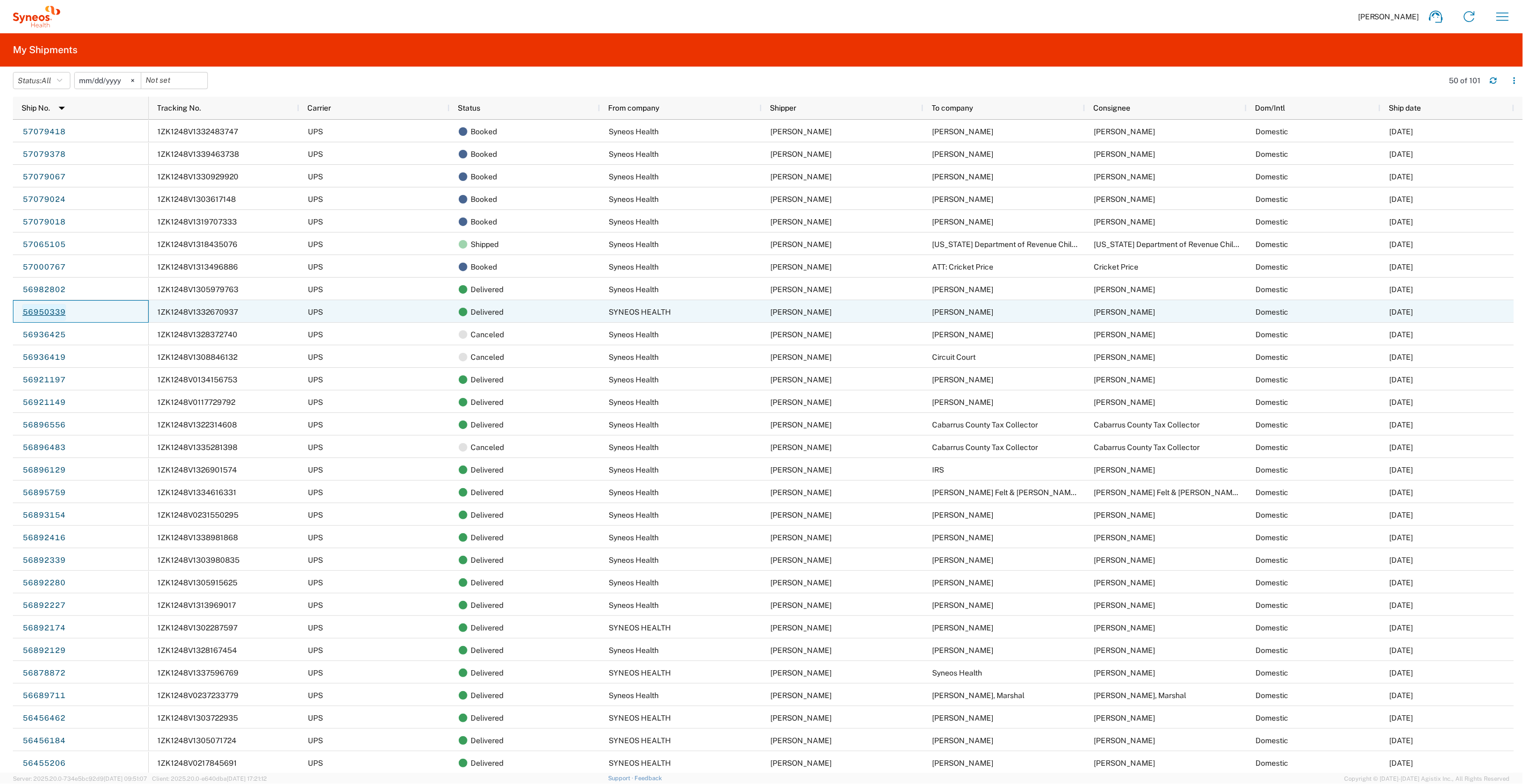
click at [49, 311] on link "56950339" at bounding box center [44, 312] width 44 height 17
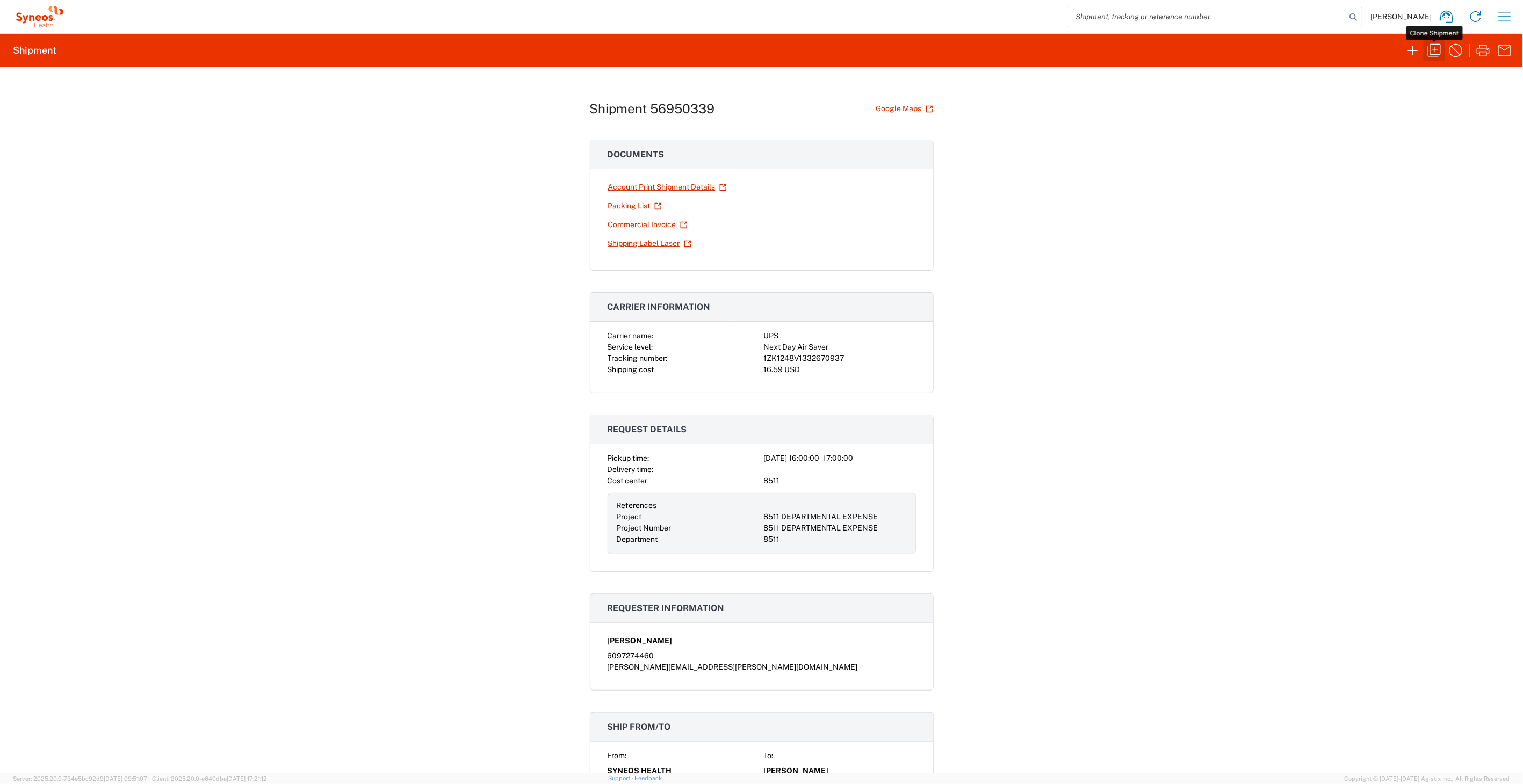
click at [1439, 54] on icon "button" at bounding box center [1435, 51] width 13 height 13
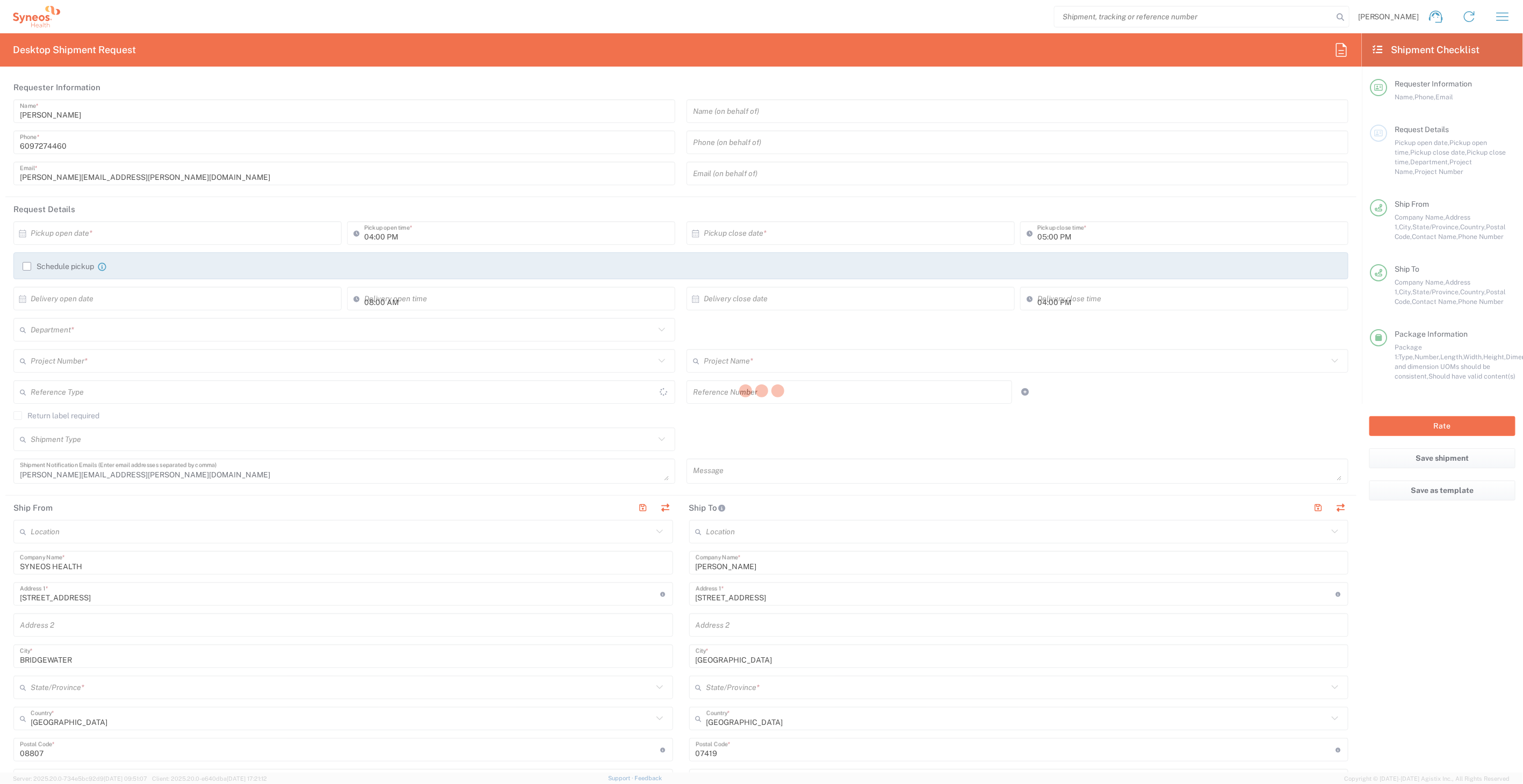
type input "[US_STATE]"
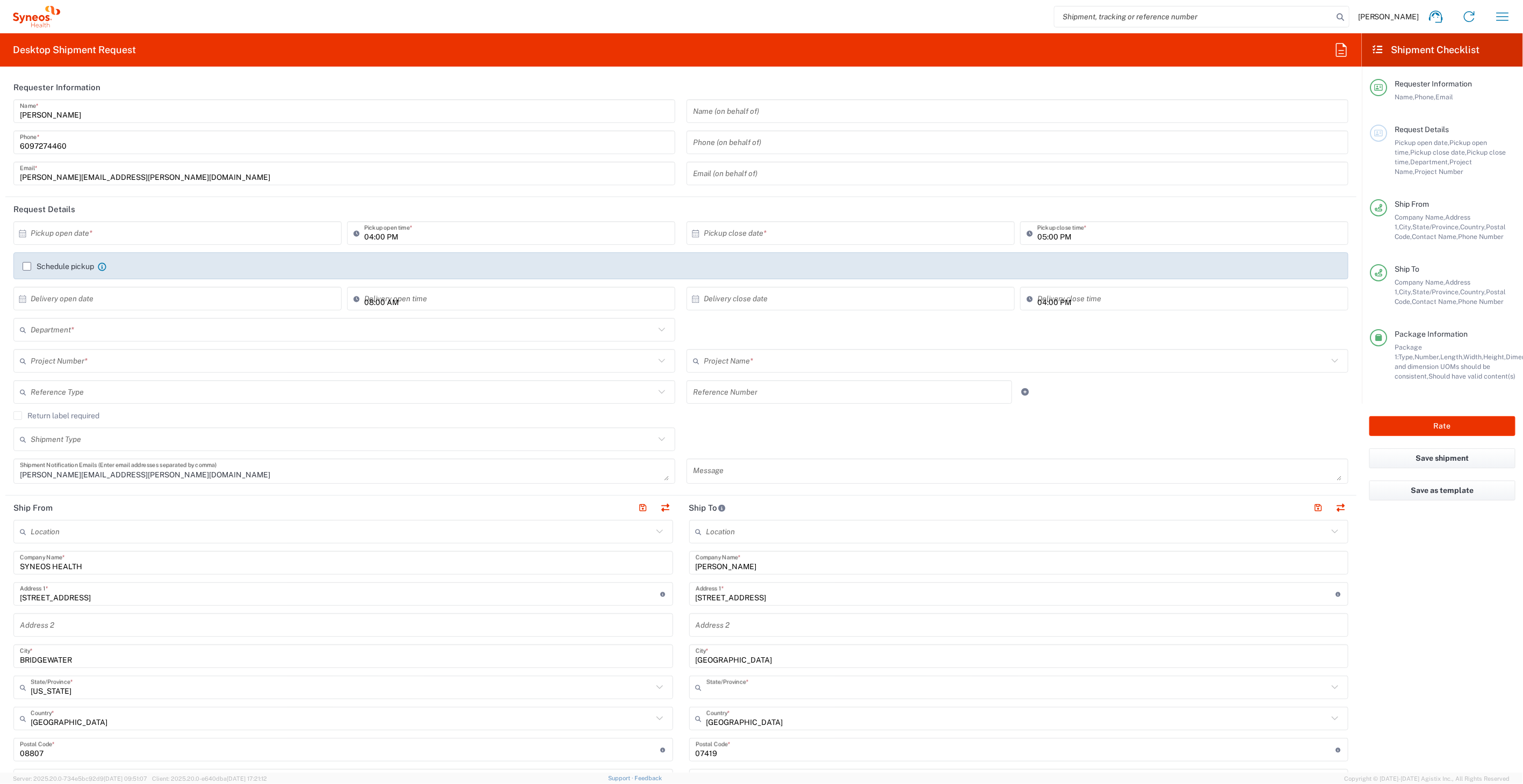
type input "8511 DEPARTMENTAL EXPENSE"
type input "[US_STATE]"
type input "Envelope"
type input "8511"
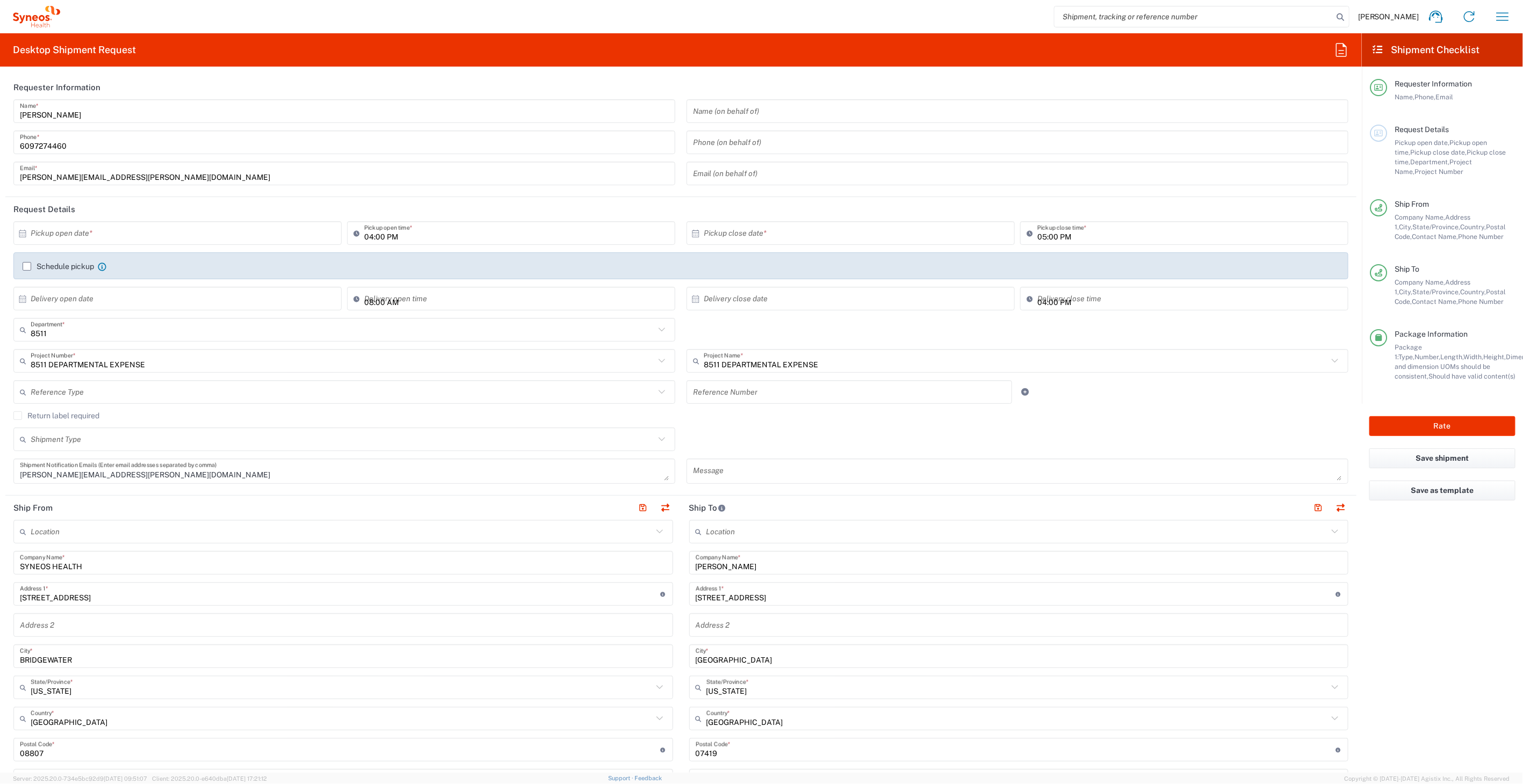
click at [82, 233] on input "text" at bounding box center [180, 234] width 299 height 19
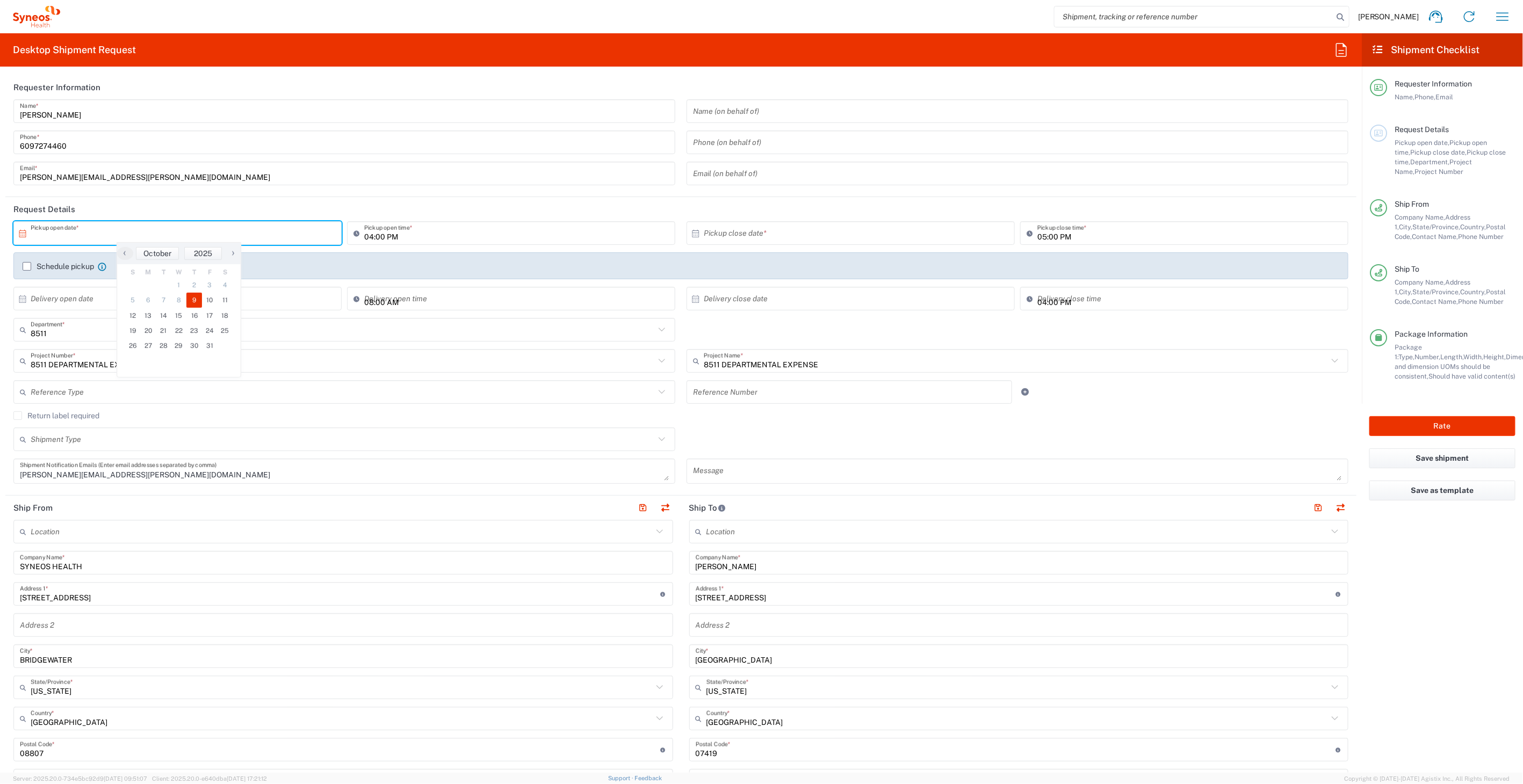
click at [191, 299] on span "9" at bounding box center [194, 301] width 15 height 15
type input "[DATE]"
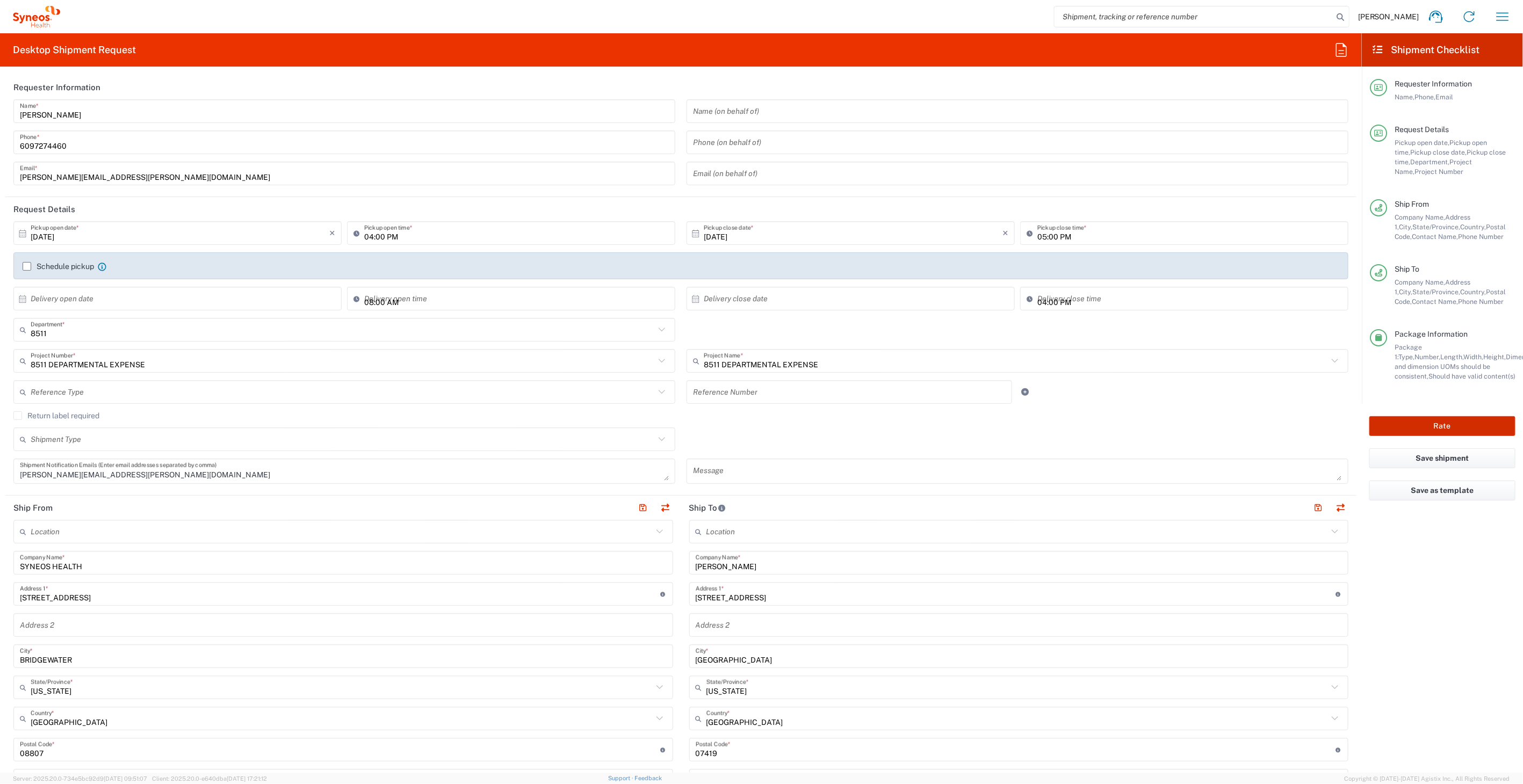
click at [1414, 419] on button "Rate" at bounding box center [1443, 426] width 146 height 20
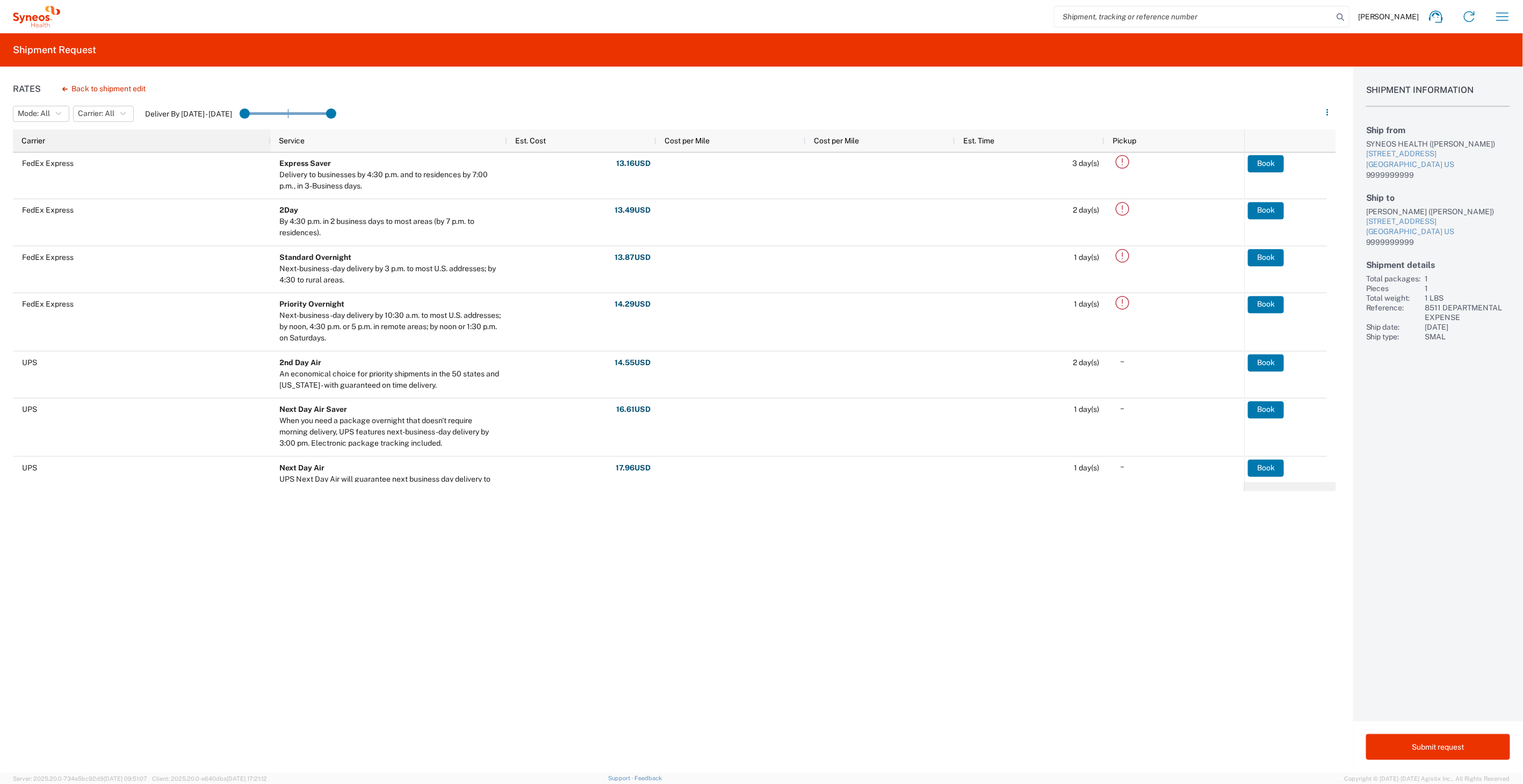
click at [87, 140] on div "Carrier" at bounding box center [144, 141] width 245 height 17
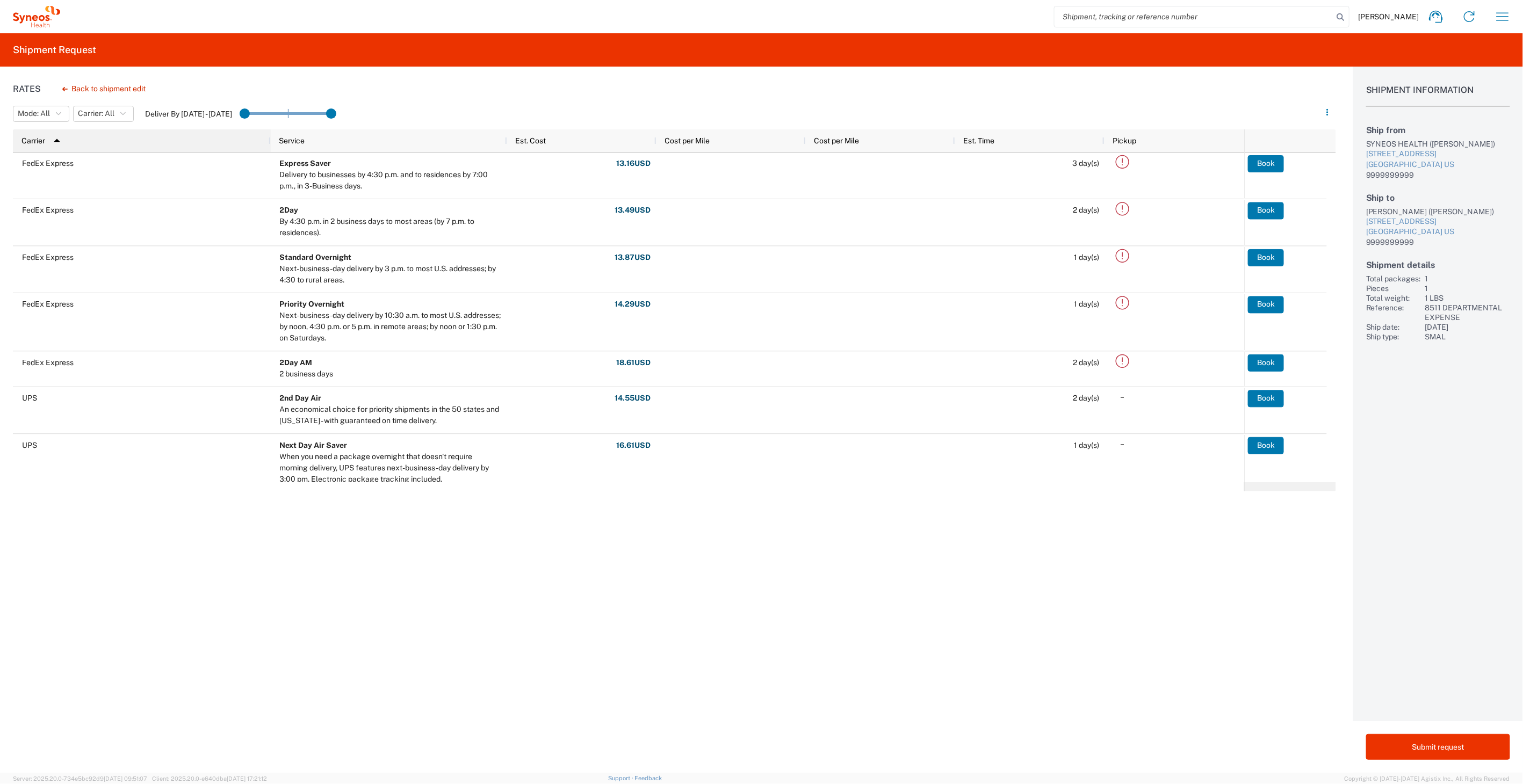
click at [88, 140] on div "Carrier 1" at bounding box center [144, 141] width 245 height 17
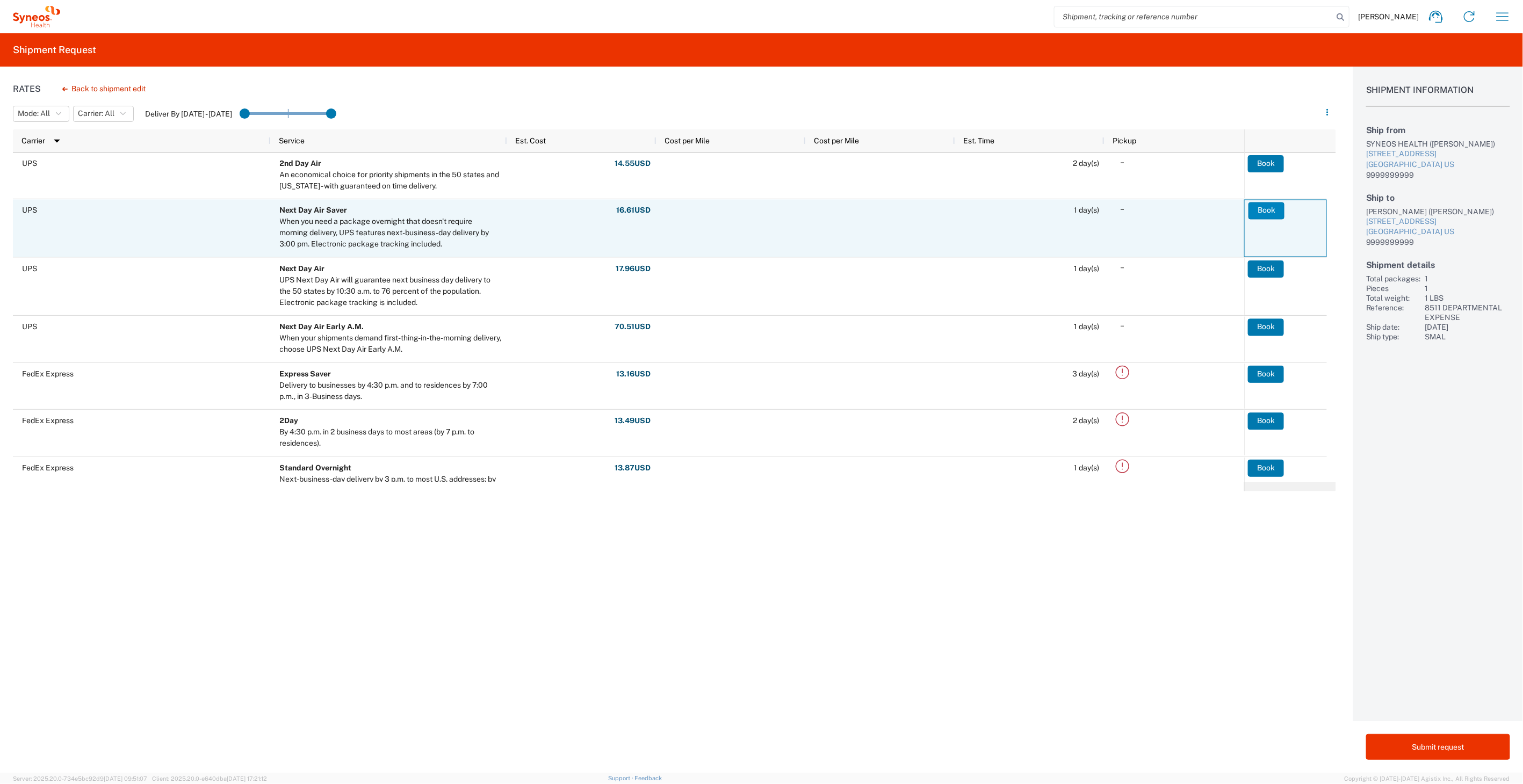
click at [1268, 208] on button "Book" at bounding box center [1267, 211] width 36 height 17
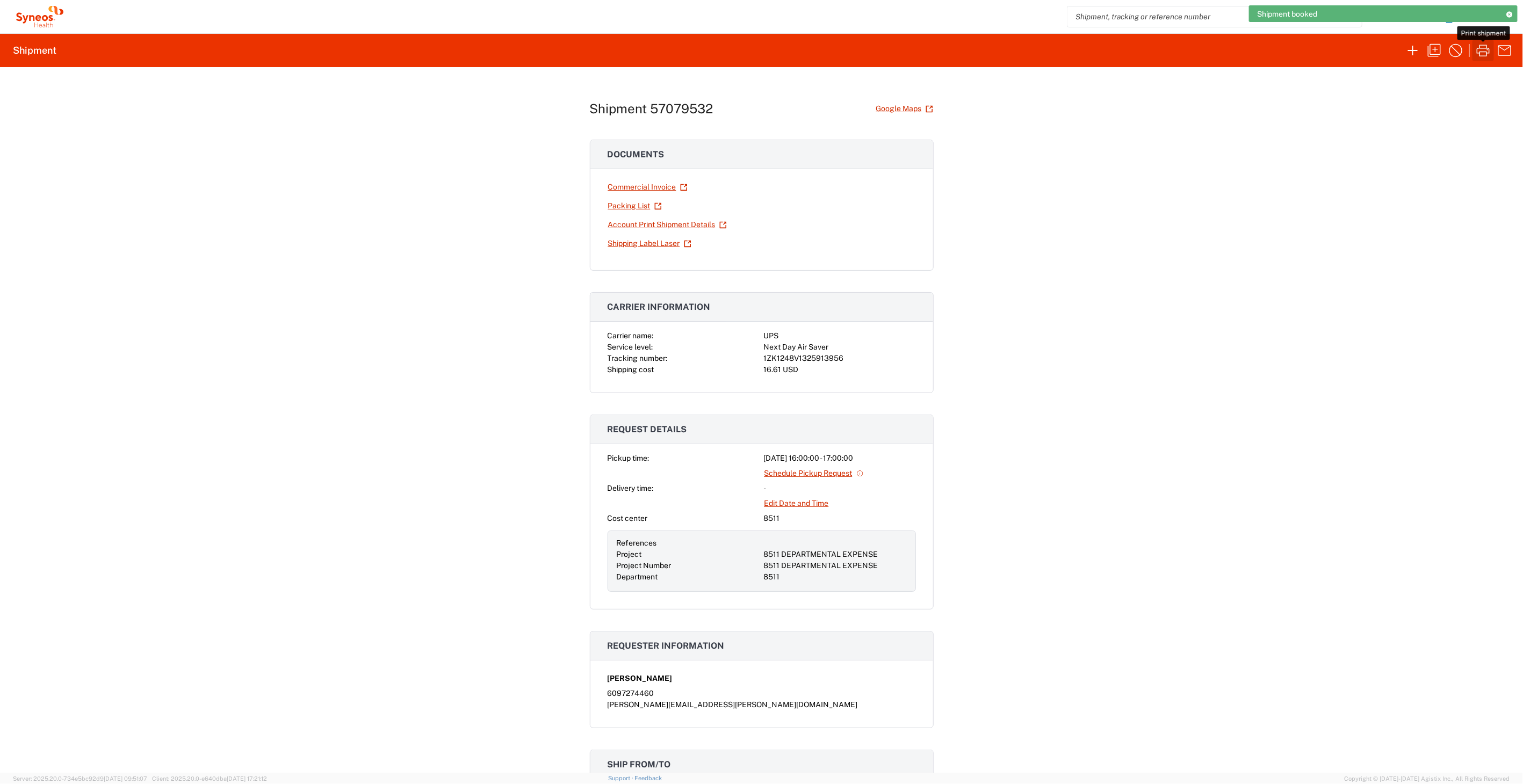
click at [1476, 50] on icon "button" at bounding box center [1483, 50] width 17 height 17
click at [1501, 22] on icon "button" at bounding box center [1505, 17] width 17 height 17
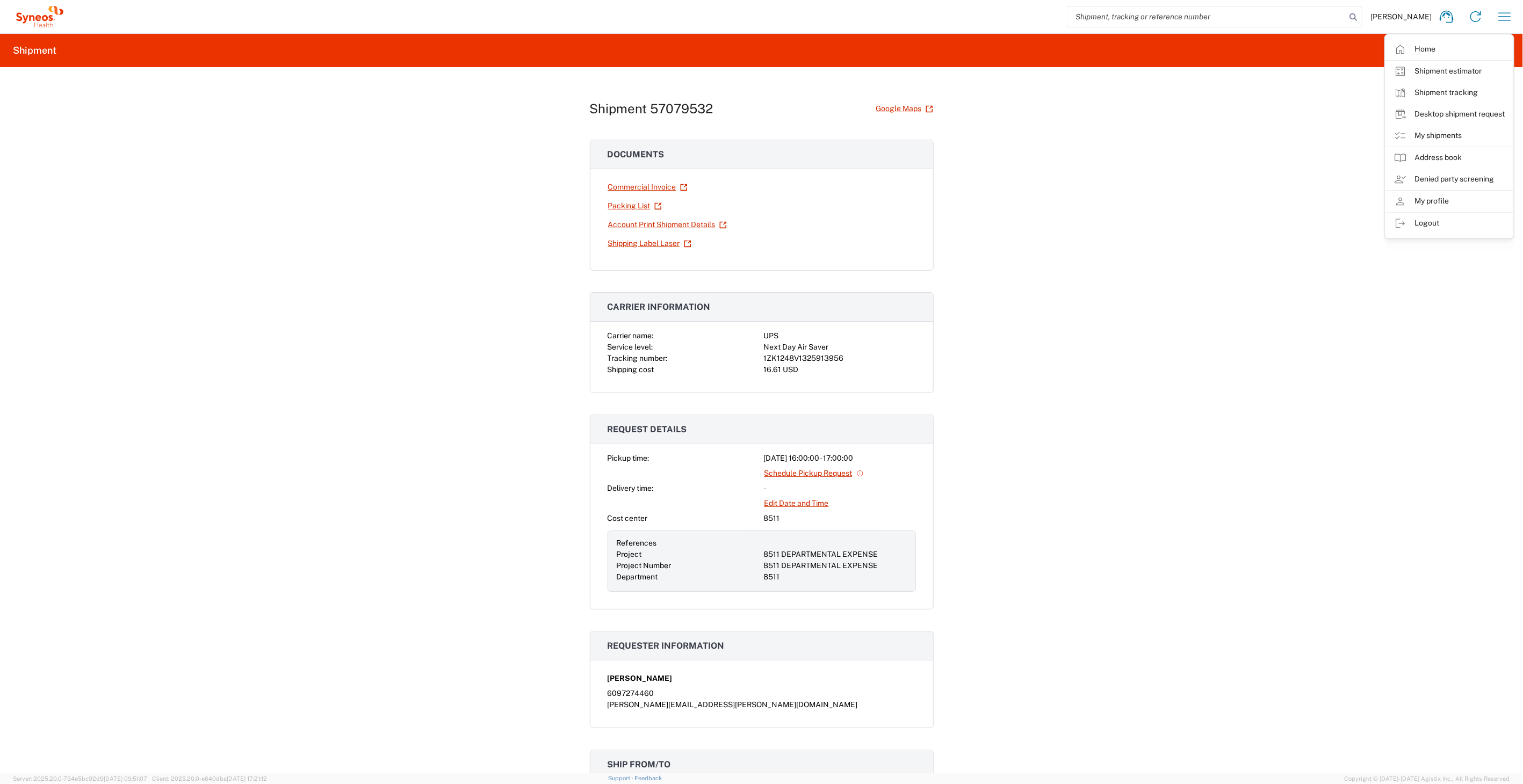
drag, startPoint x: 1427, startPoint y: 141, endPoint x: 863, endPoint y: 7, distance: 579.7
click at [1427, 141] on link "My shipments" at bounding box center [1449, 135] width 128 height 22
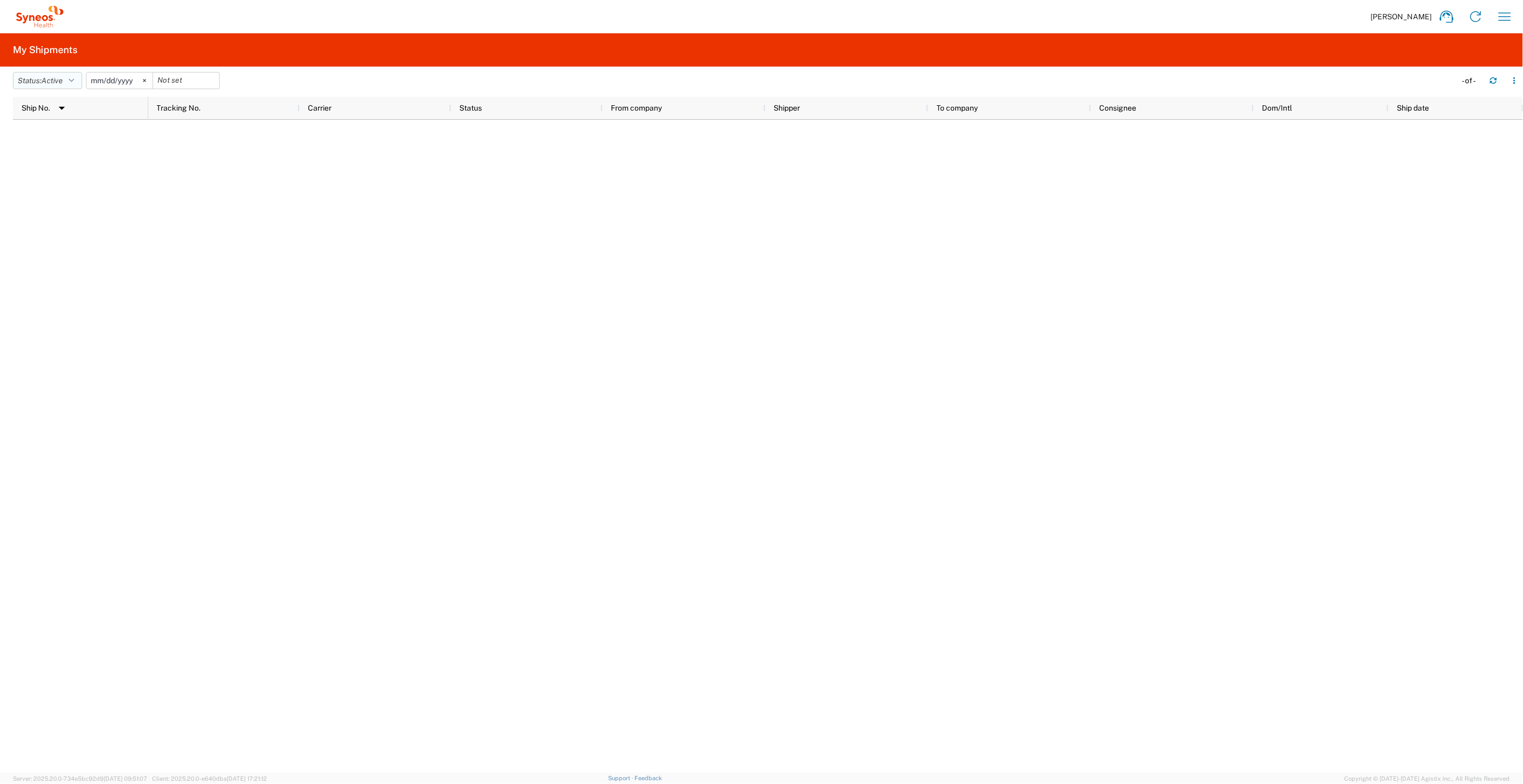
click at [68, 84] on button "Status: Active" at bounding box center [47, 80] width 69 height 17
click at [81, 132] on span "All" at bounding box center [76, 137] width 125 height 17
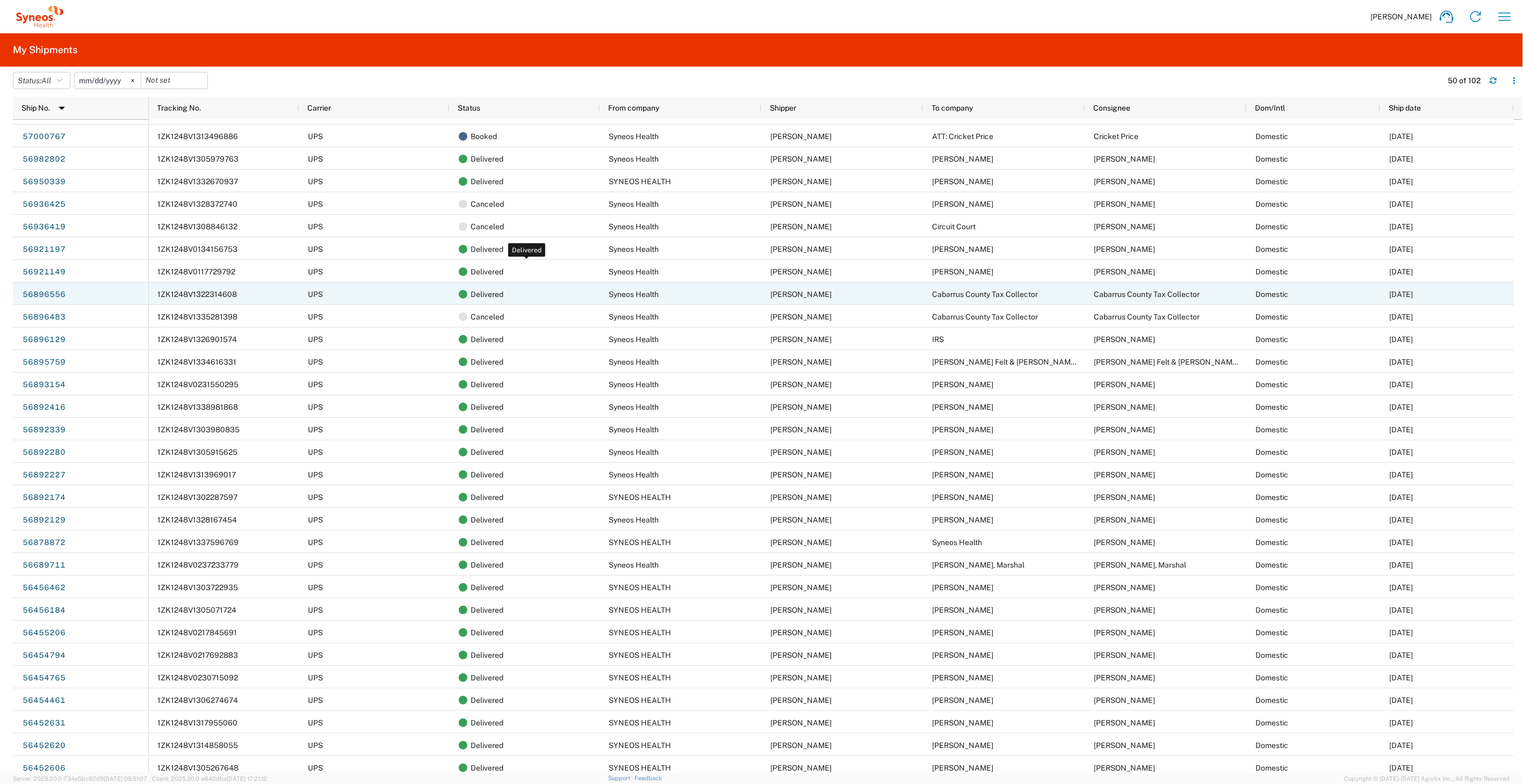
scroll to position [179, 0]
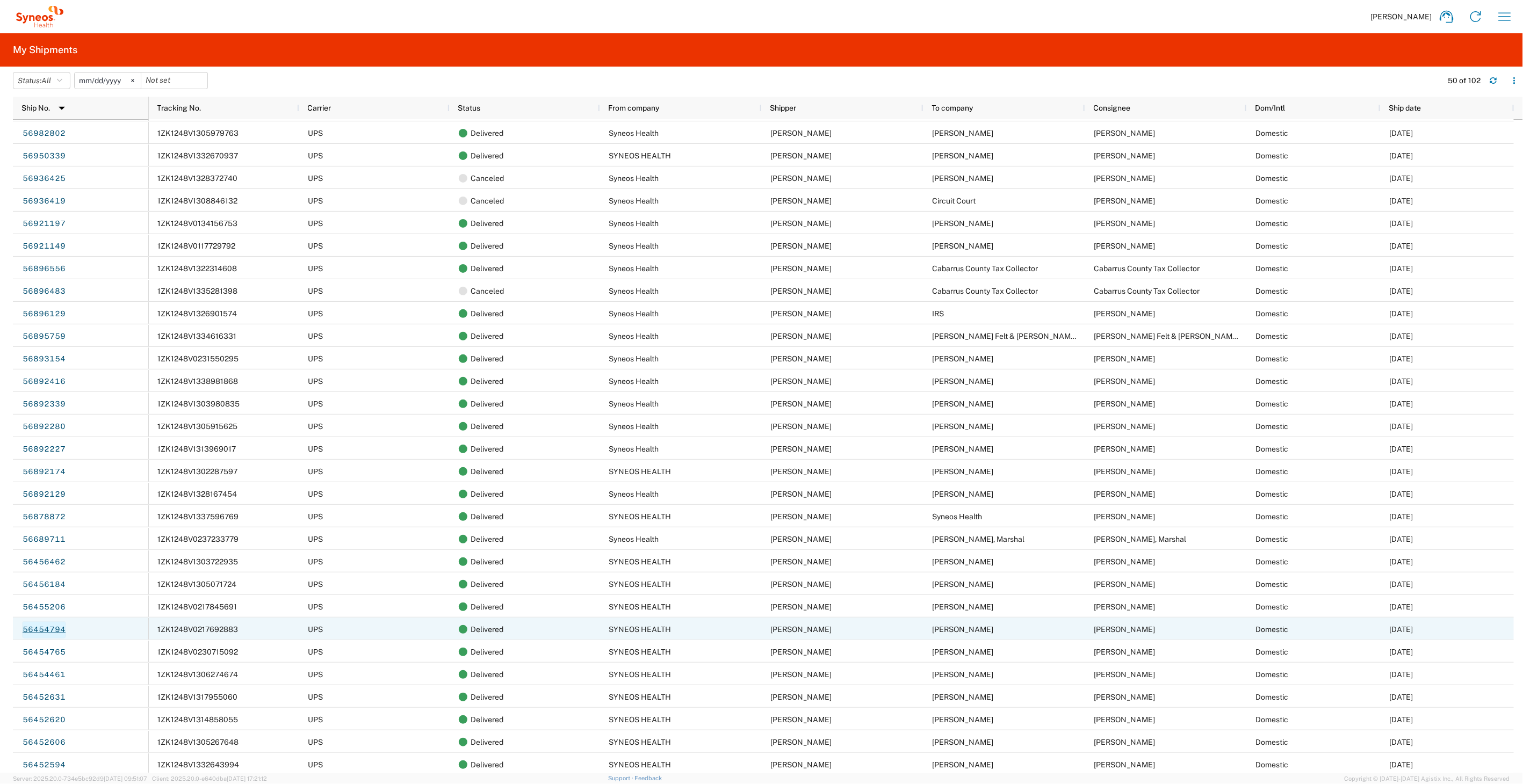
click at [47, 631] on link "56454794" at bounding box center [44, 630] width 44 height 17
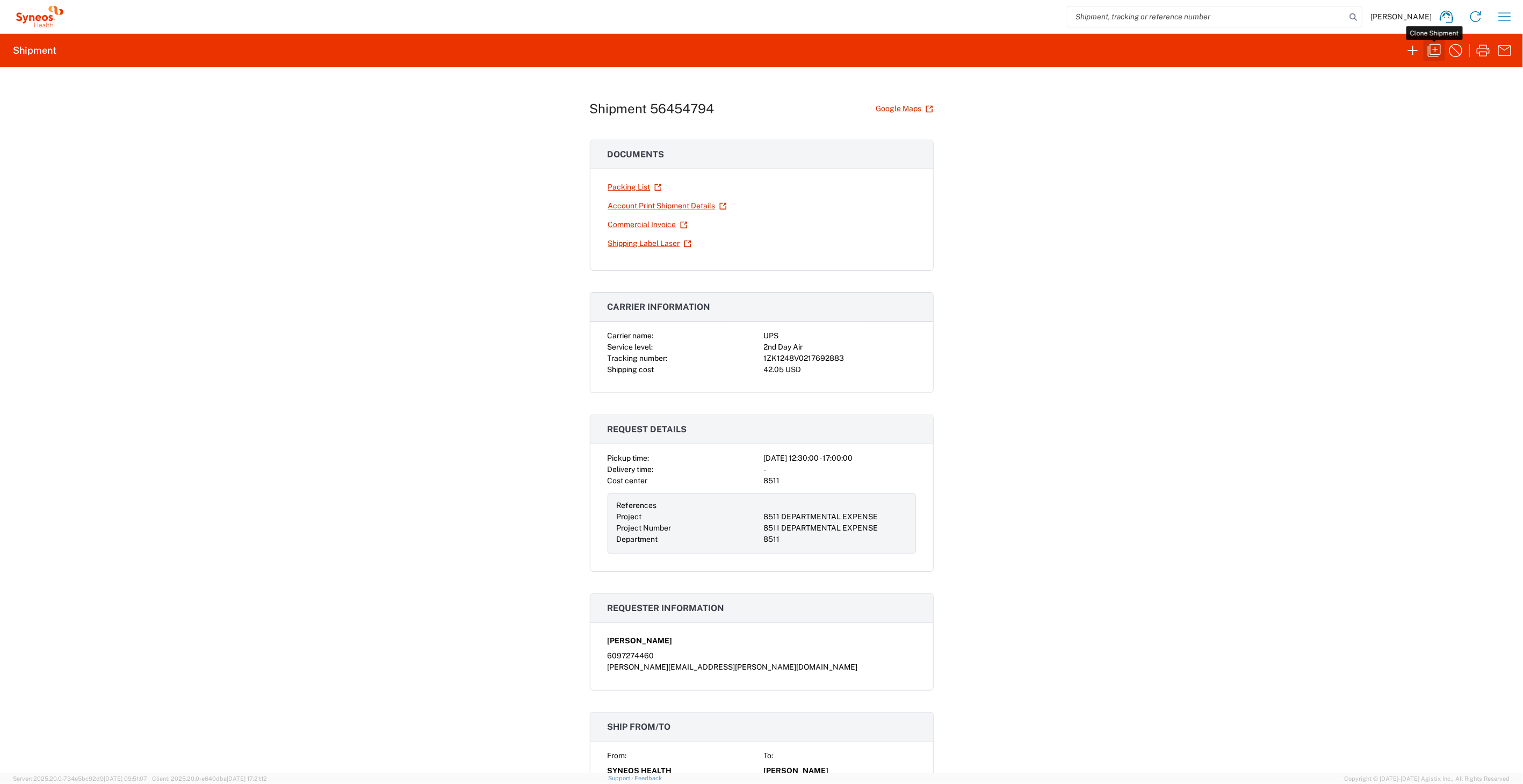
click at [1439, 54] on icon "button" at bounding box center [1435, 51] width 13 height 13
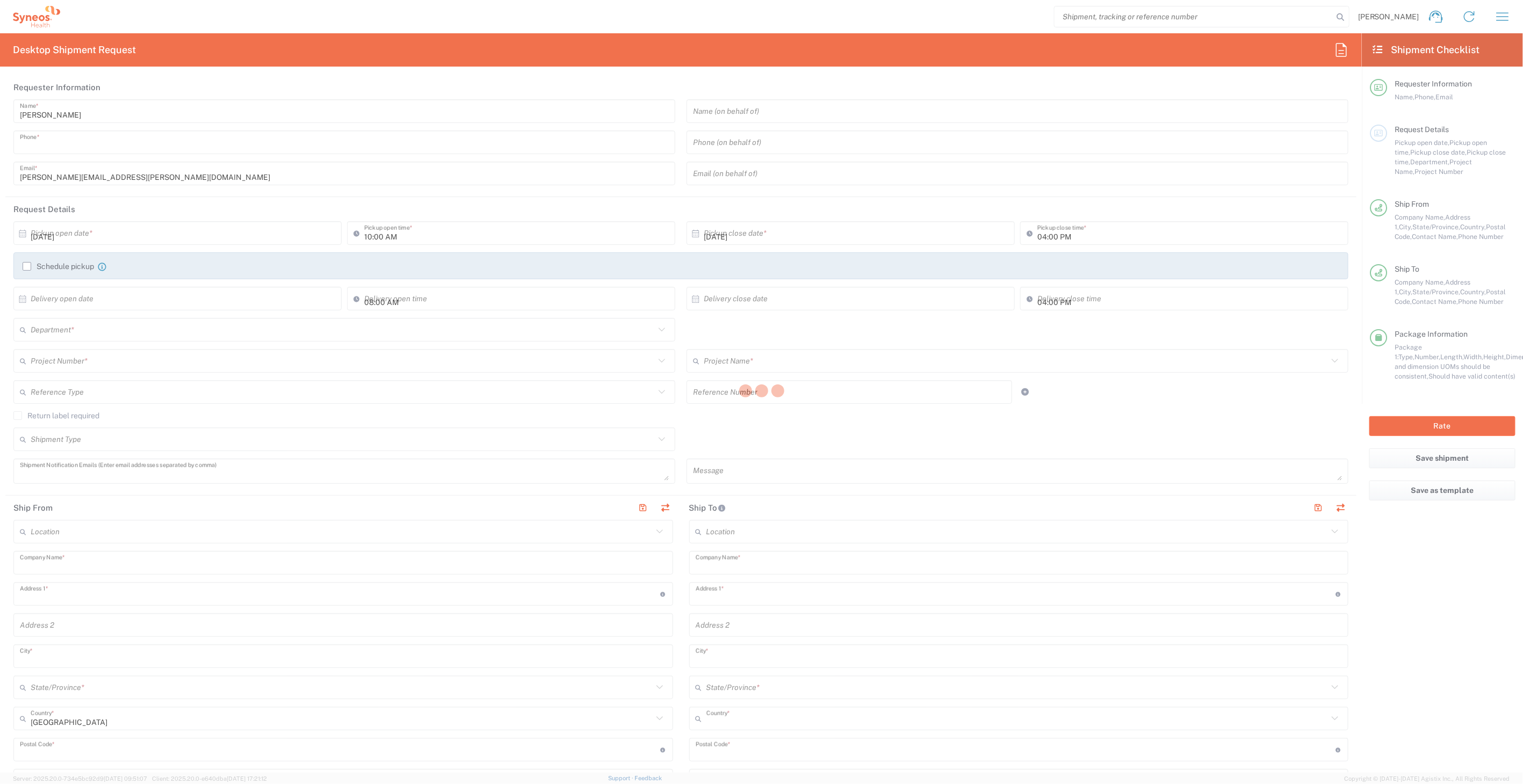
type input "6097274460"
type input "12:30 PM"
type input "05:00 PM"
type textarea "[PERSON_NAME][EMAIL_ADDRESS][PERSON_NAME][DOMAIN_NAME]"
type input "SYNEOS HEALTH"
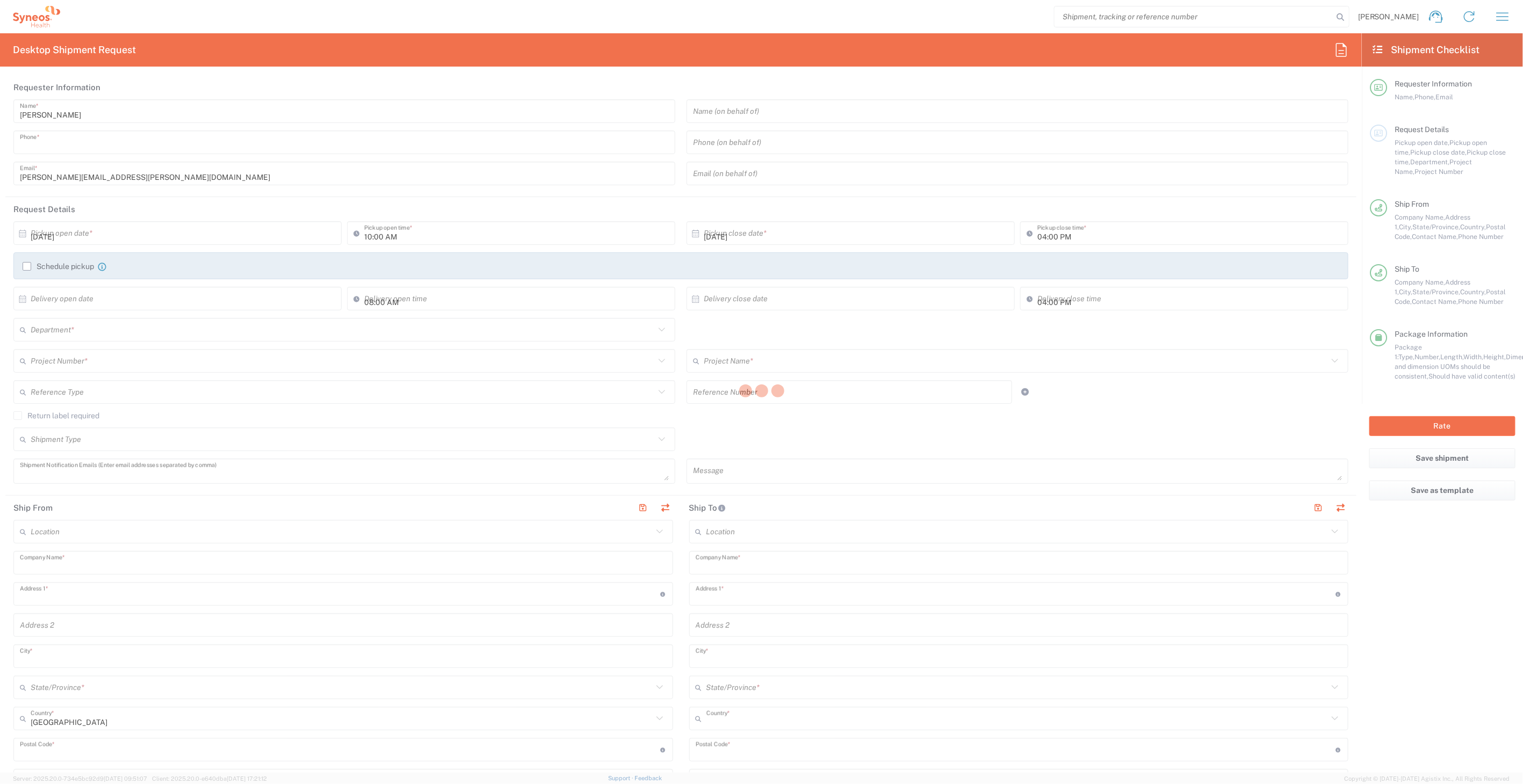
type input "200 Crossing Blvd."
type input "BRIDGEWATER"
type input "08807"
type input "[PERSON_NAME]"
type input "9739037882"
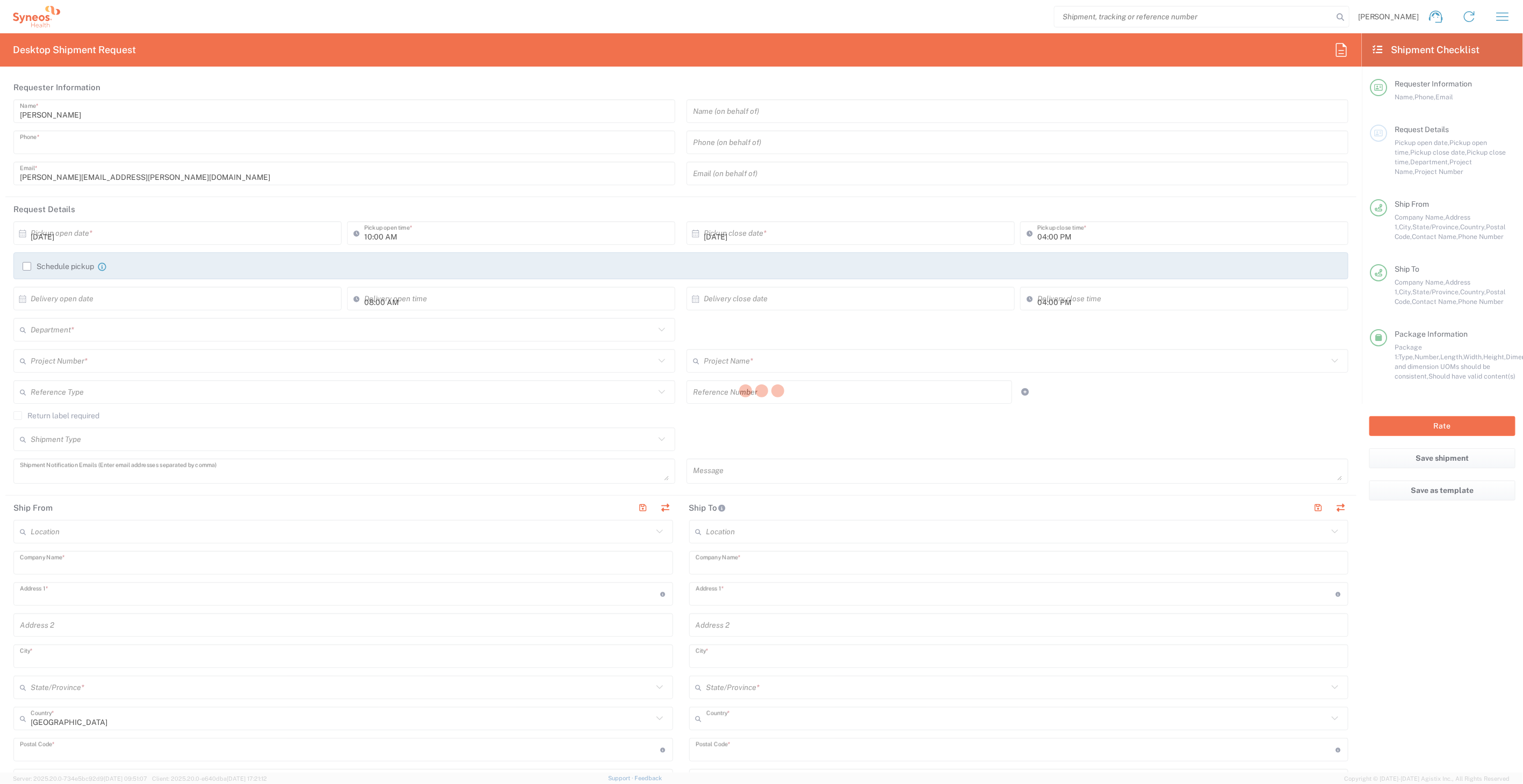
type input "[PERSON_NAME]"
type input "4406 Cottage Stone Drive"
type input "Raleigh"
type input "[GEOGRAPHIC_DATA]"
type input "27616"
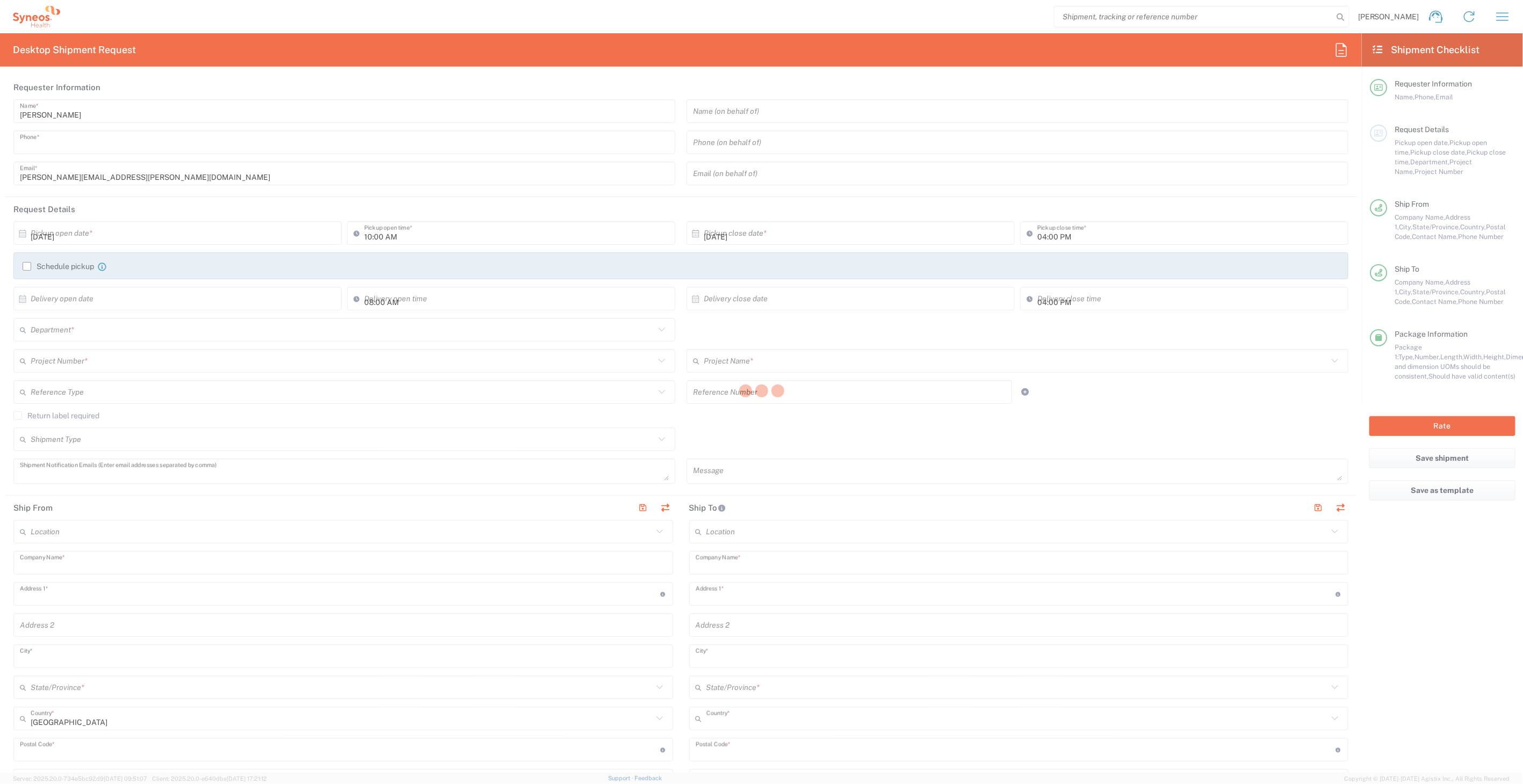
type input "[PERSON_NAME]"
type input "9999999999"
type input "Sender/Shipper"
type input "[US_STATE]"
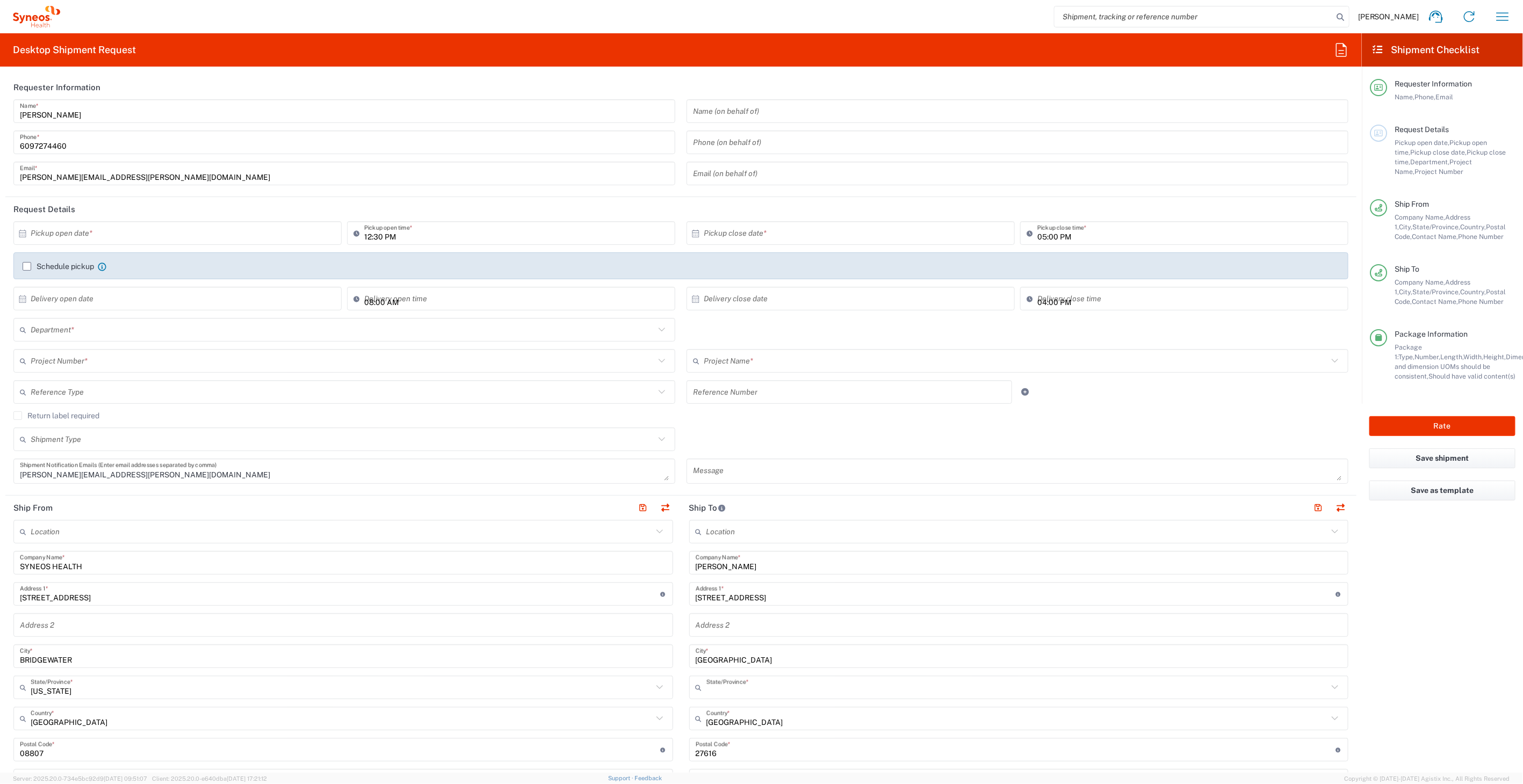
type input "8511 DEPARTMENTAL EXPENSE"
type input "[US_STATE]"
type input "Small Box"
type input "8511 DEPARTMENTAL EXPENSE"
type input "8511"
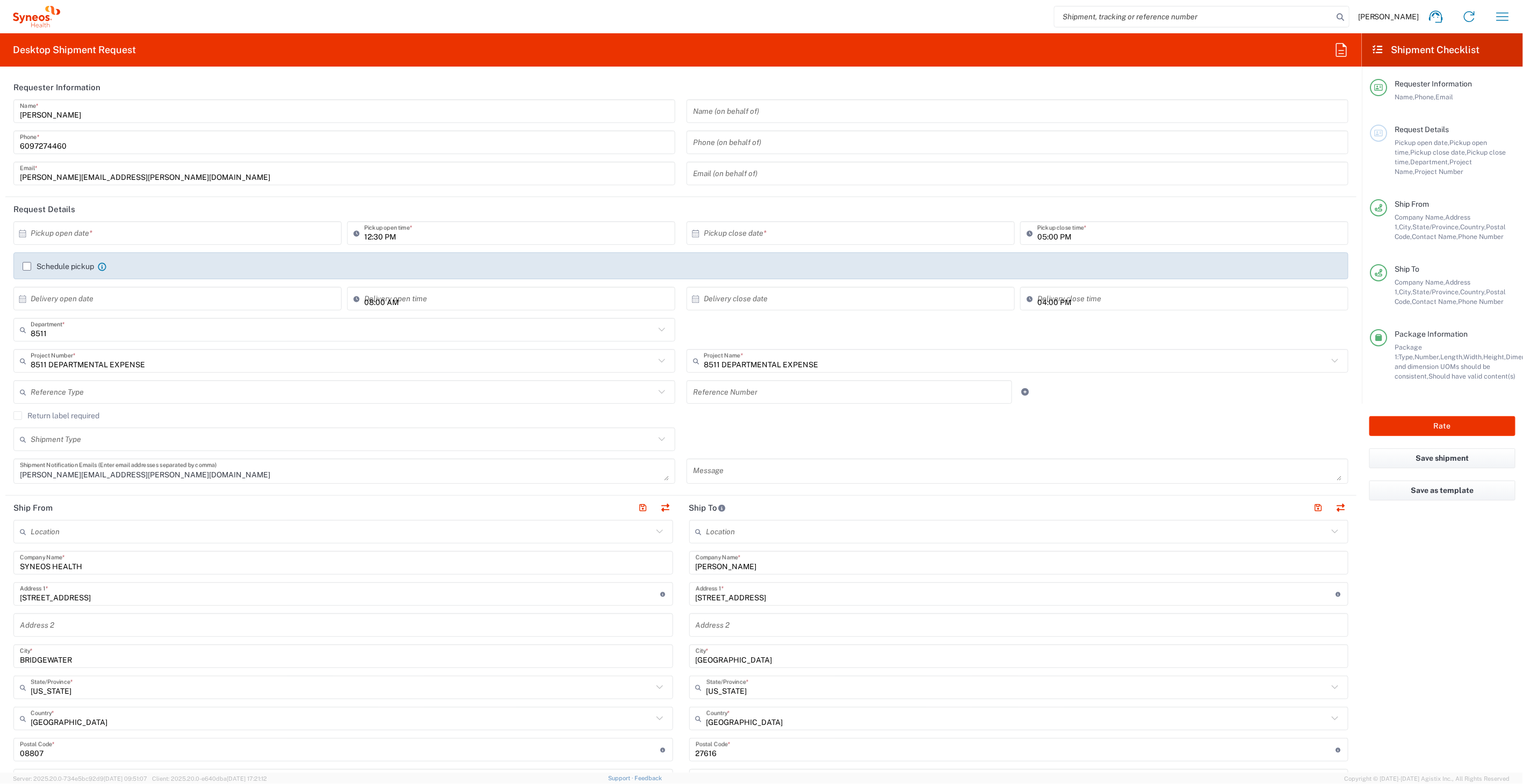
click at [319, 237] on input "text" at bounding box center [180, 234] width 299 height 19
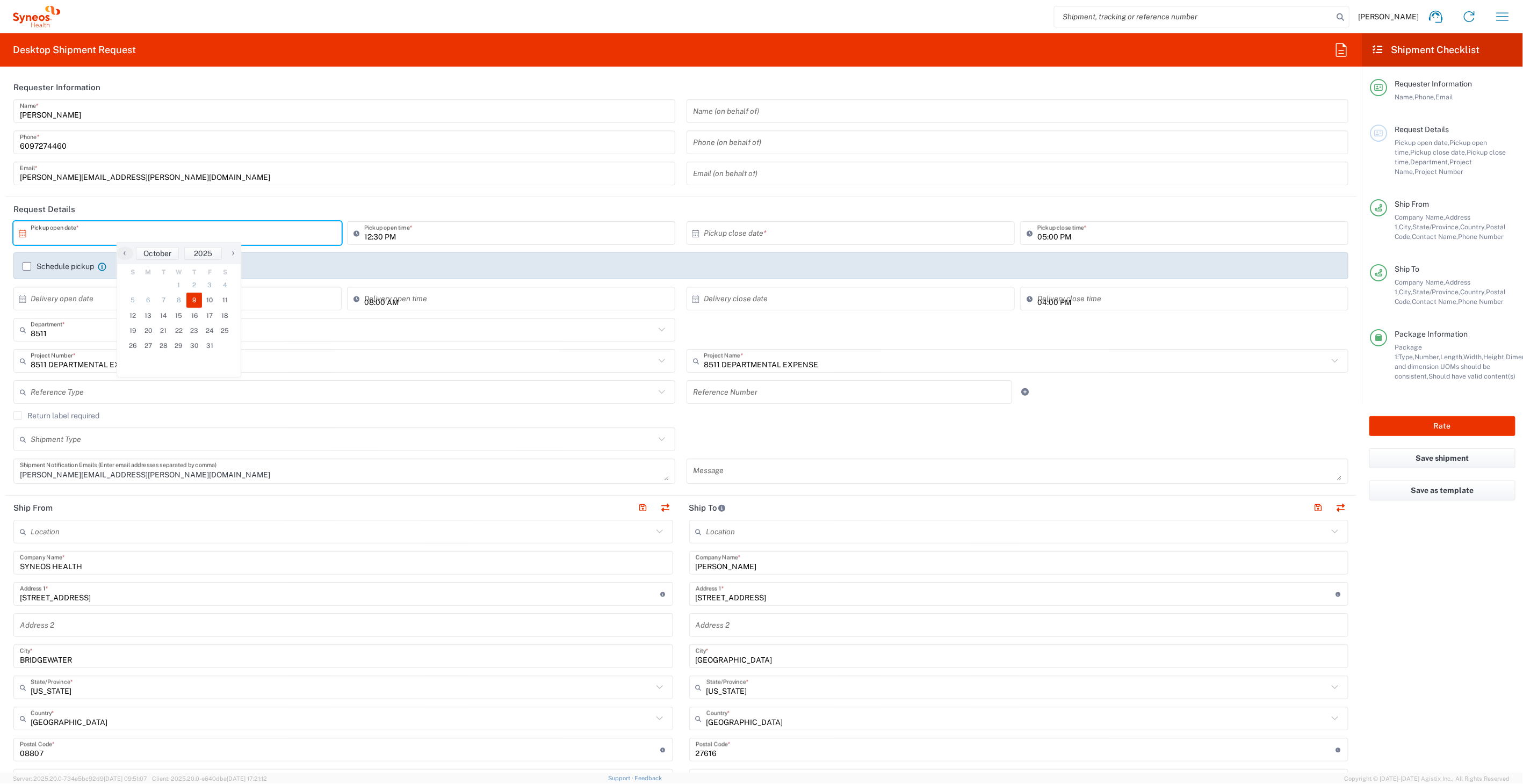
click at [194, 302] on span "9" at bounding box center [194, 301] width 15 height 15
type input "[DATE]"
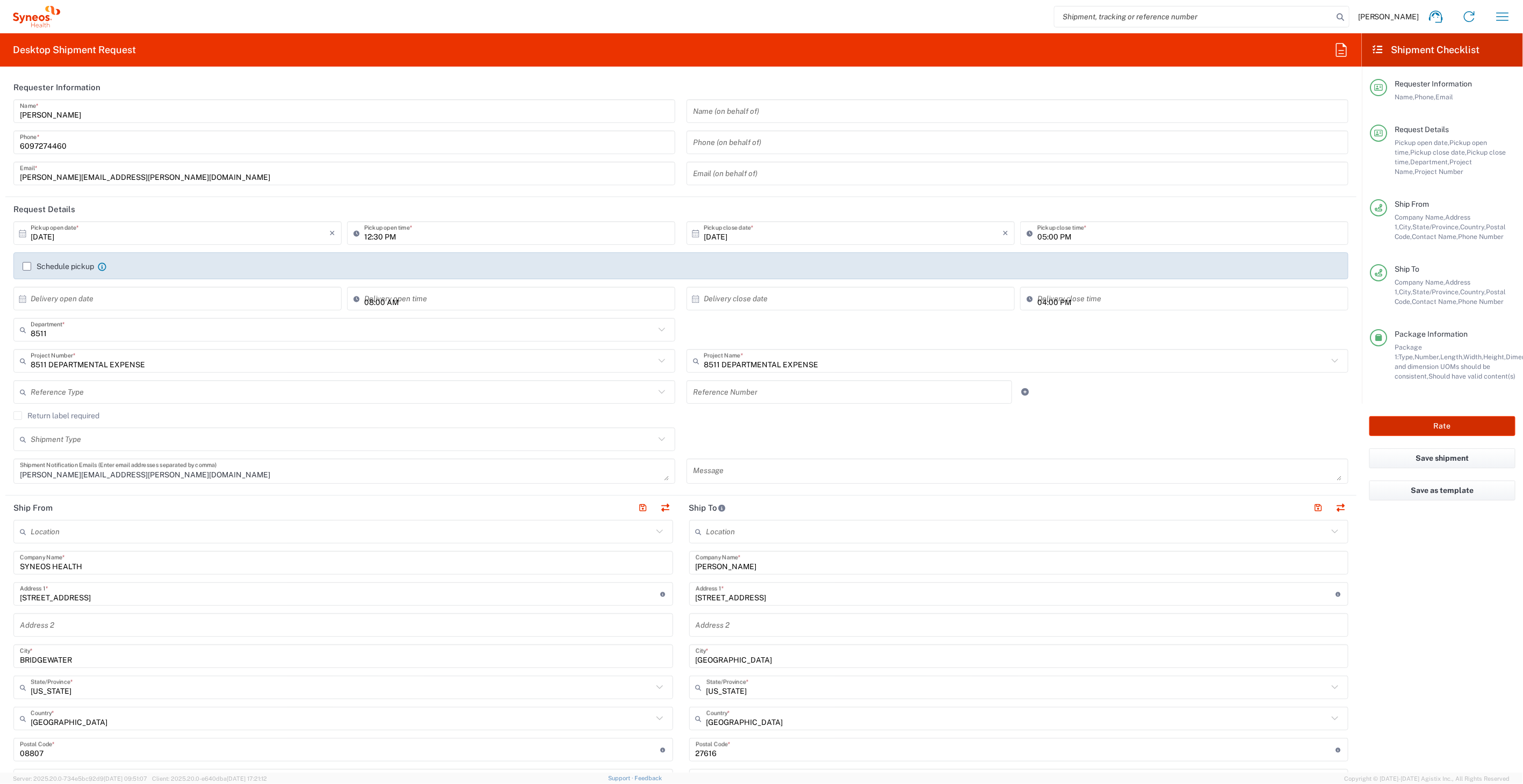
click at [1417, 426] on button "Rate" at bounding box center [1443, 426] width 146 height 20
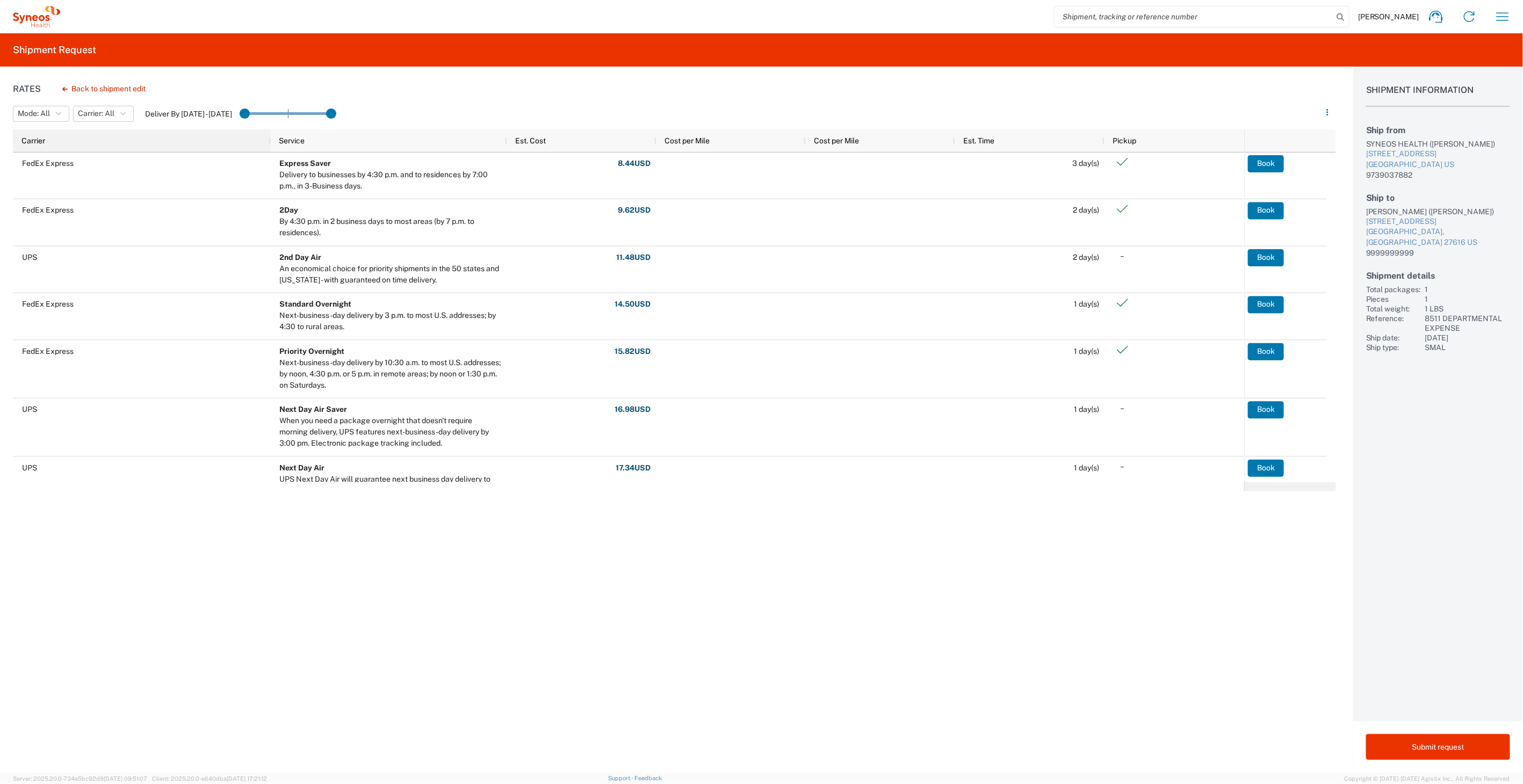
click at [161, 137] on div "Carrier" at bounding box center [144, 141] width 245 height 17
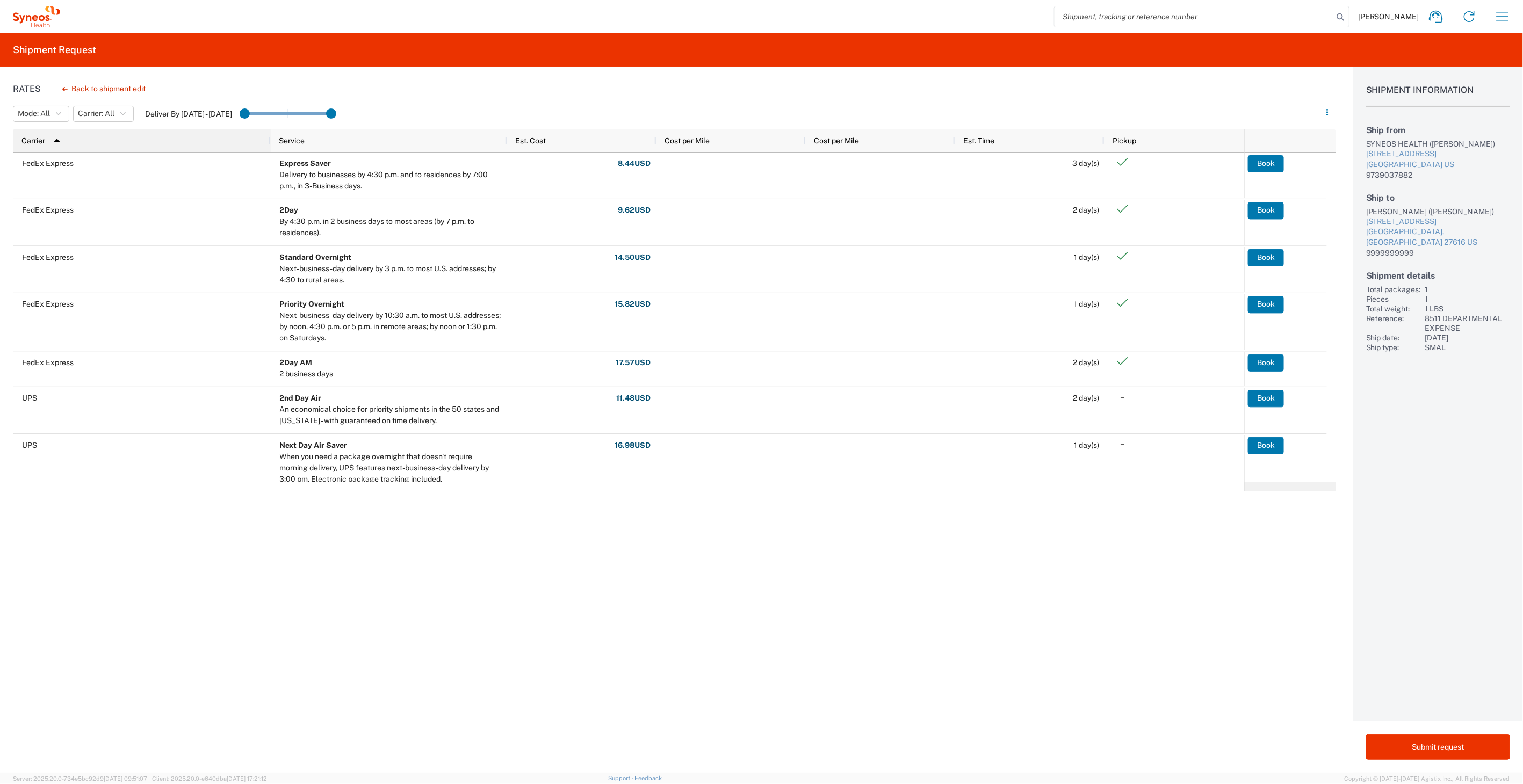
click at [161, 137] on div "Carrier 1" at bounding box center [144, 141] width 245 height 17
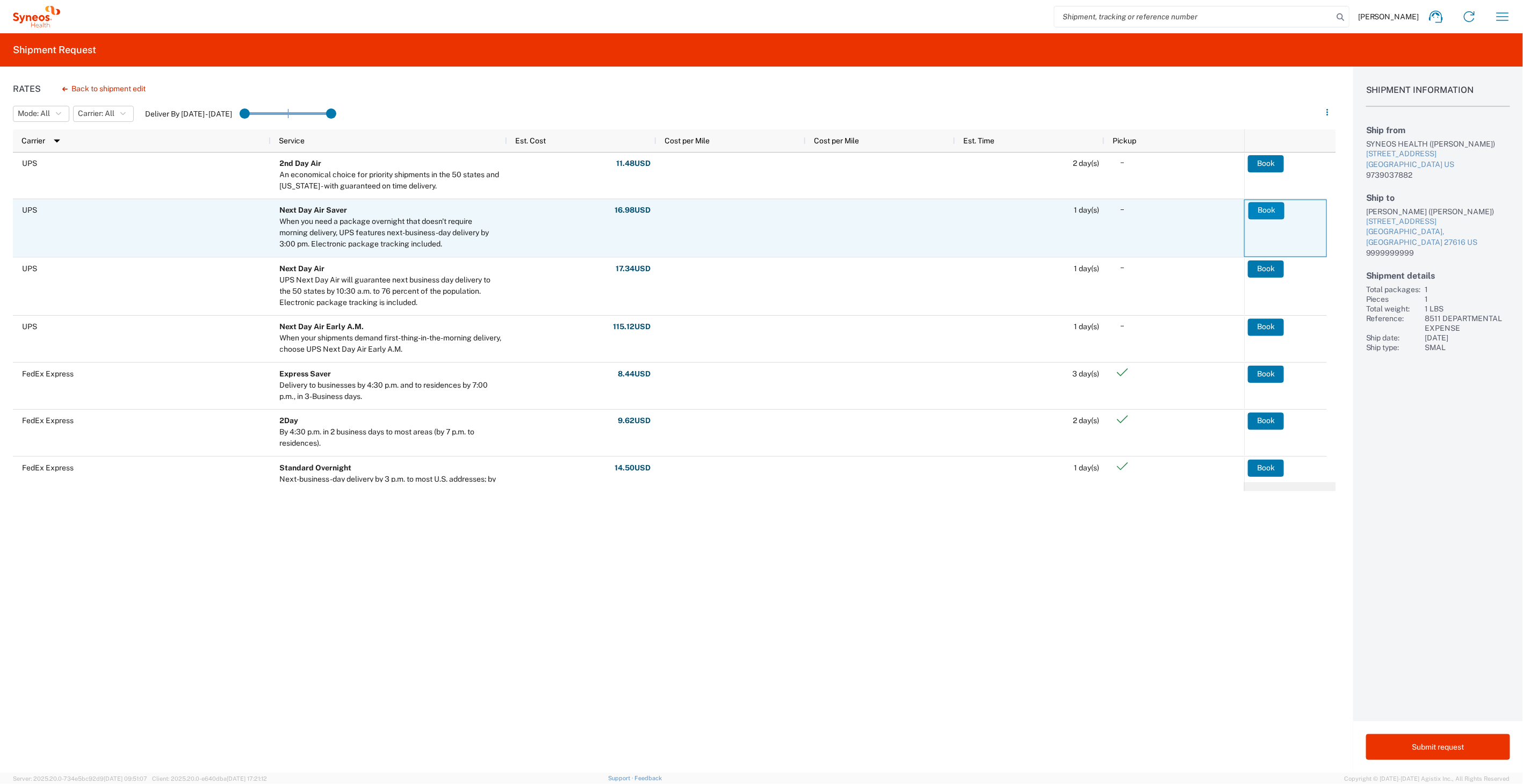
click at [1258, 213] on button "Book" at bounding box center [1267, 211] width 36 height 17
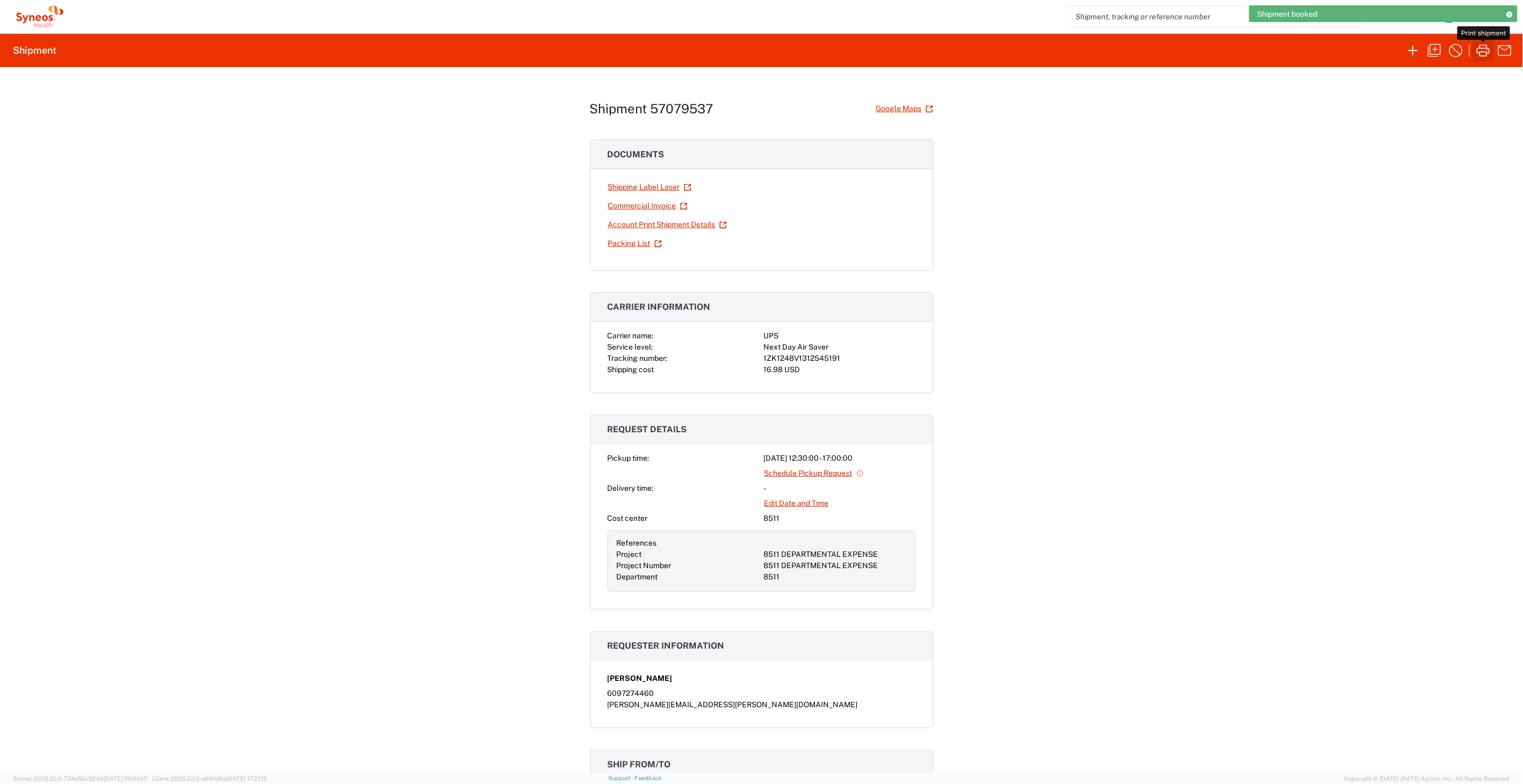
click at [1485, 54] on icon "button" at bounding box center [1483, 50] width 17 height 17
